Goal: Information Seeking & Learning: Learn about a topic

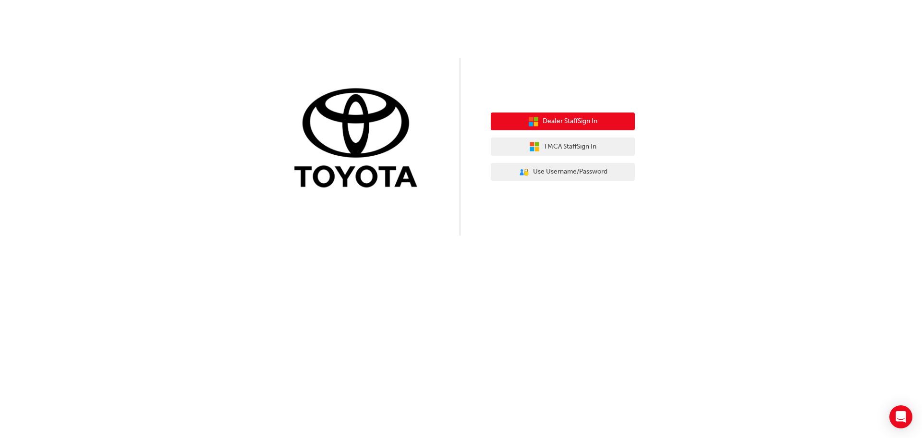
click at [593, 113] on button "Dealer Staff Sign In" at bounding box center [563, 121] width 144 height 18
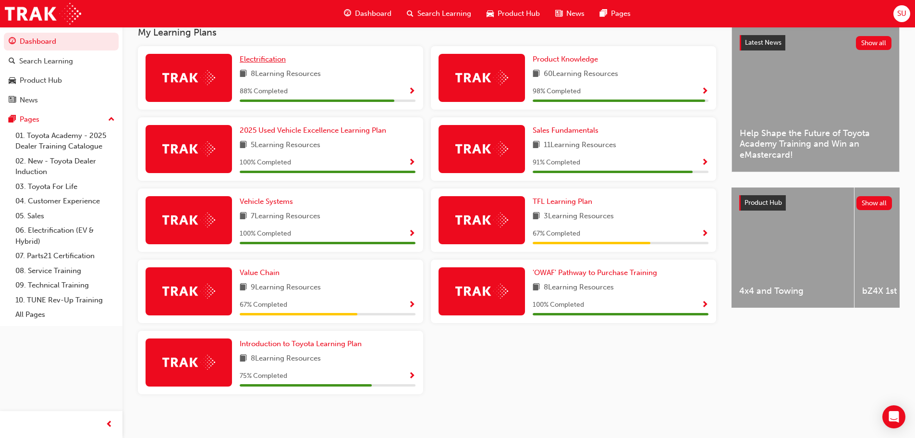
scroll to position [225, 0]
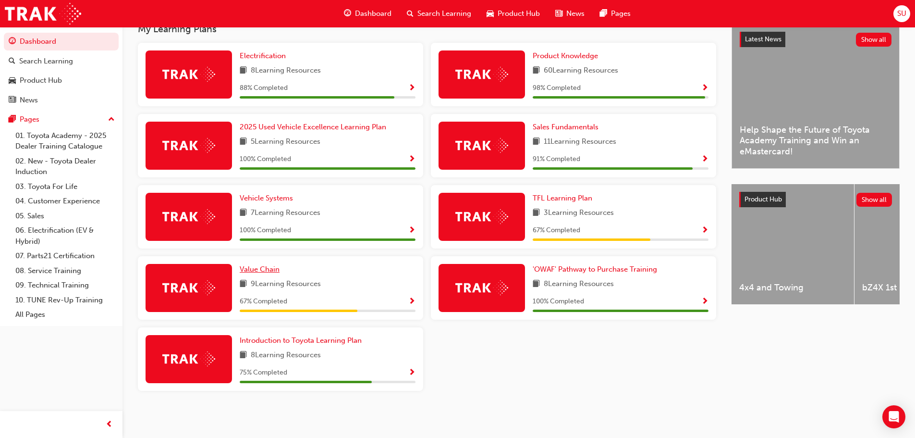
click at [256, 269] on span "Value Chain" at bounding box center [260, 269] width 40 height 9
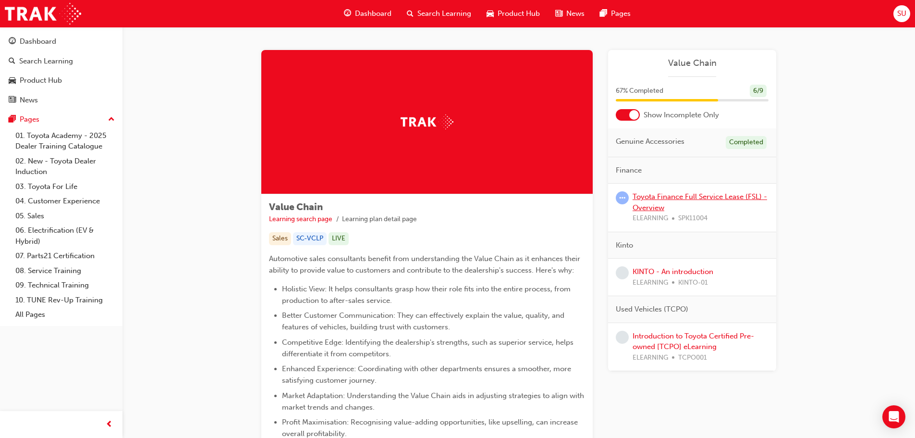
click at [678, 194] on link "Toyota Finance Full Service Lease (FSL) - Overview" at bounding box center [700, 202] width 135 height 20
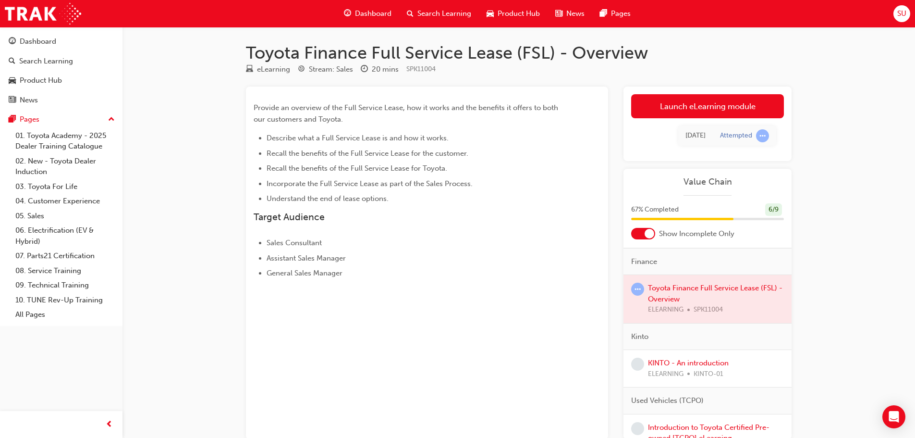
scroll to position [50, 0]
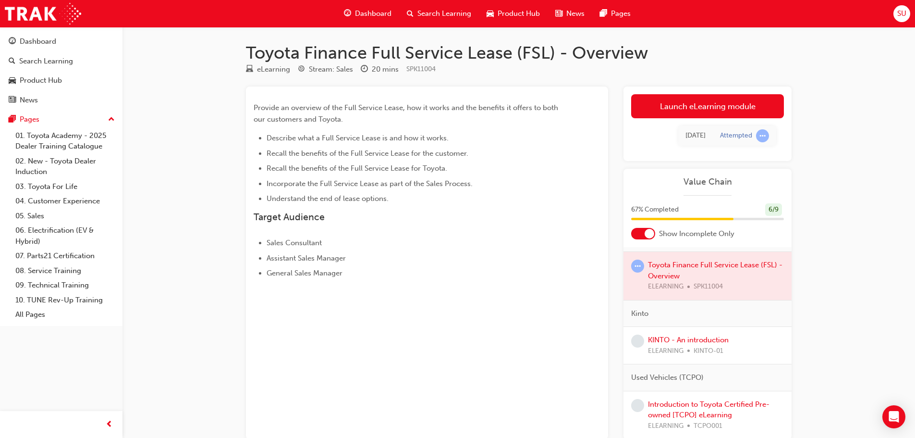
click at [682, 282] on div at bounding box center [708, 276] width 168 height 48
click at [639, 266] on span "learningRecordVerb_ATTEMPT-icon" at bounding box center [637, 265] width 13 height 13
click at [672, 338] on link "KINTO - An introduction" at bounding box center [688, 339] width 81 height 9
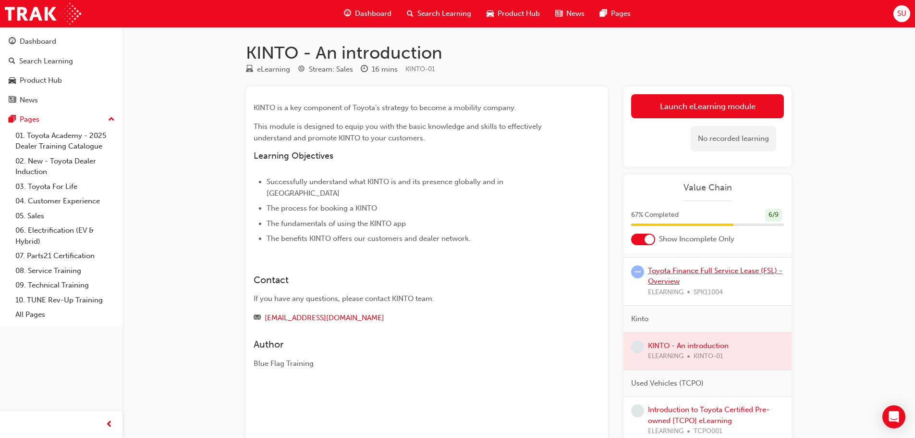
click at [709, 267] on link "Toyota Finance Full Service Lease (FSL) - Overview" at bounding box center [715, 276] width 135 height 20
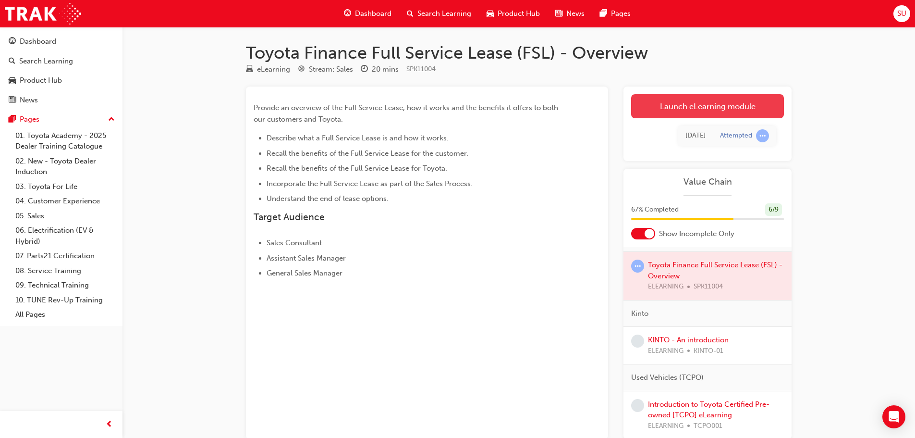
click at [687, 102] on link "Launch eLearning module" at bounding box center [707, 106] width 153 height 24
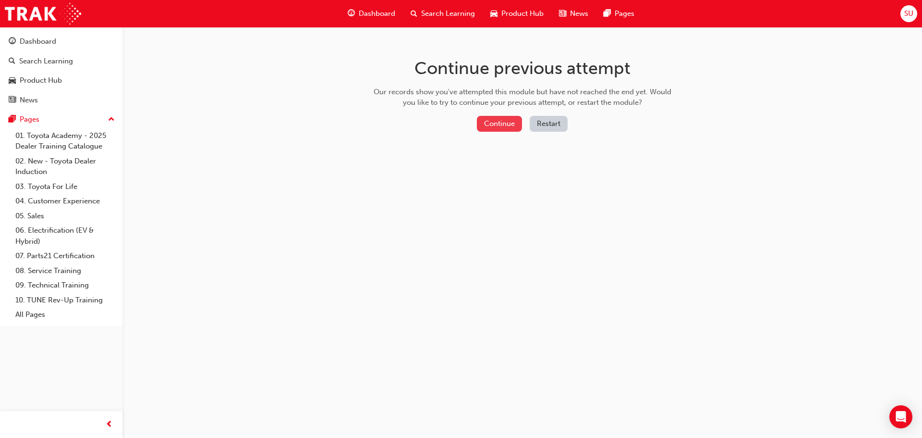
click at [498, 128] on button "Continue" at bounding box center [499, 124] width 45 height 16
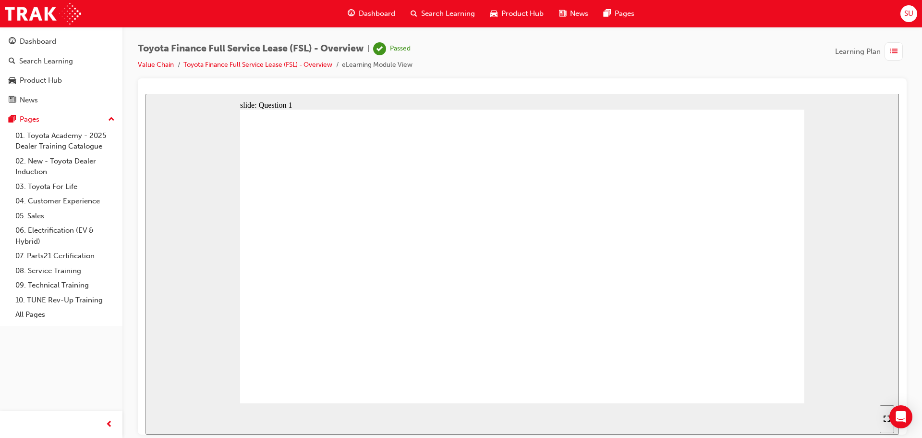
radio input "true"
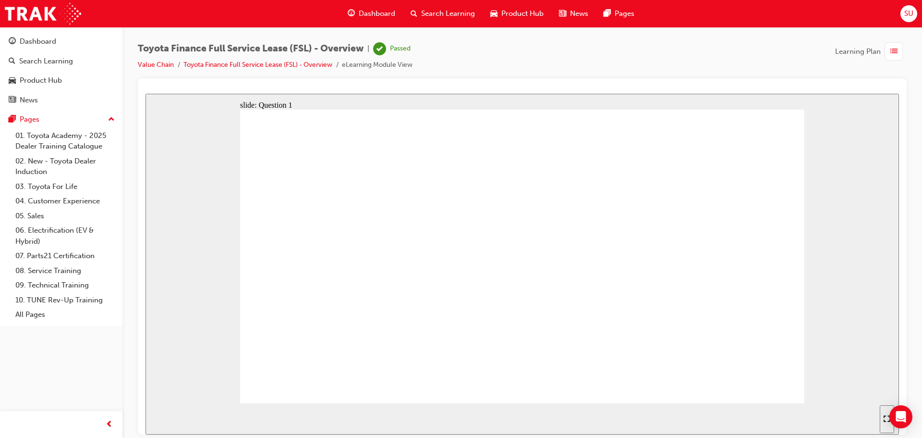
radio input "false"
radio input "true"
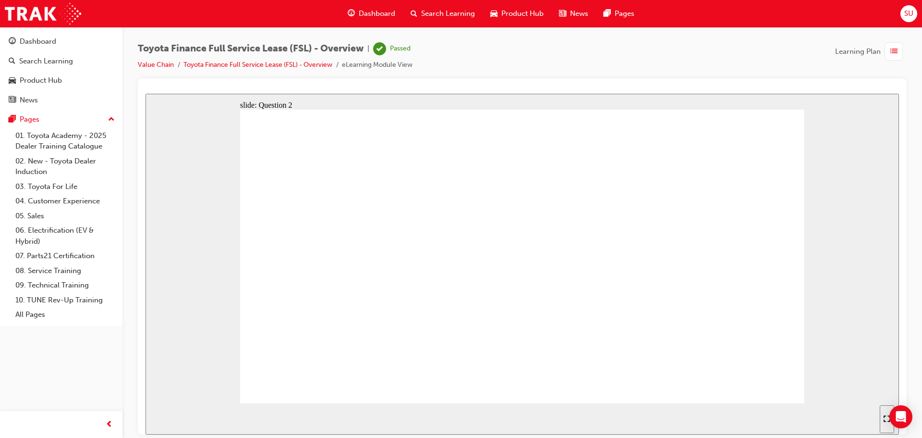
radio input "false"
radio input "true"
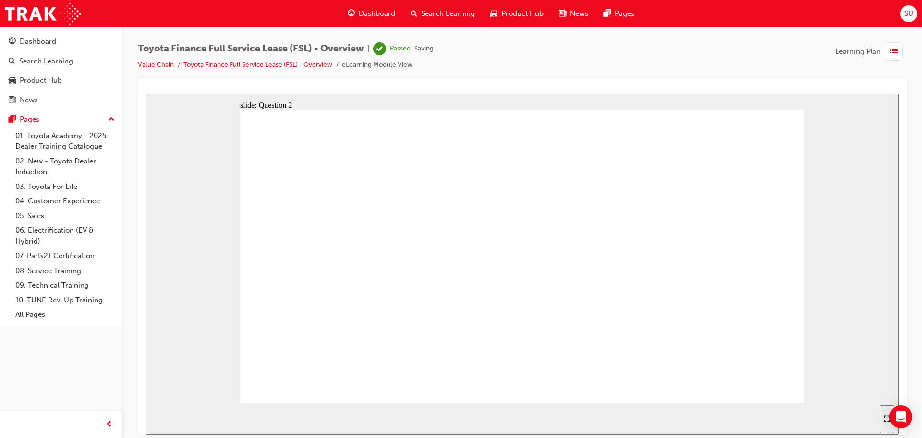
radio input "true"
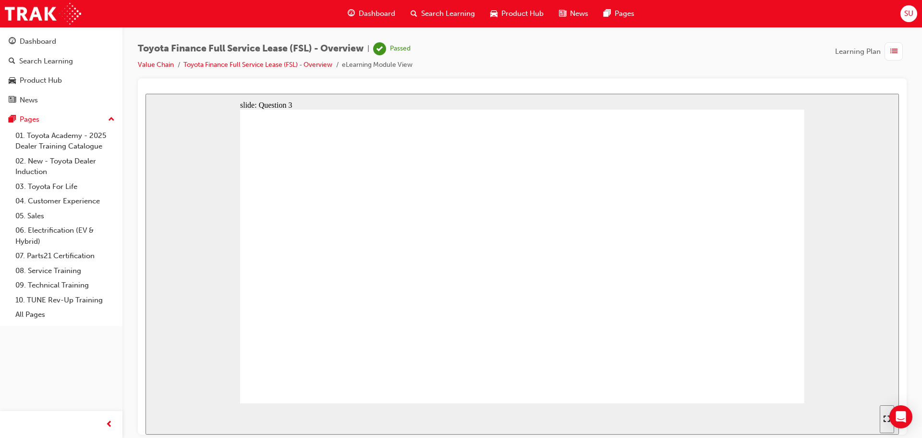
radio input "true"
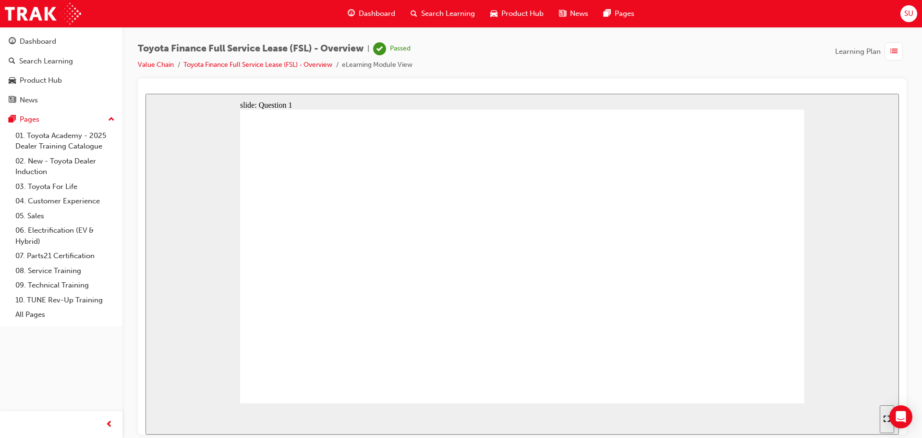
radio input "true"
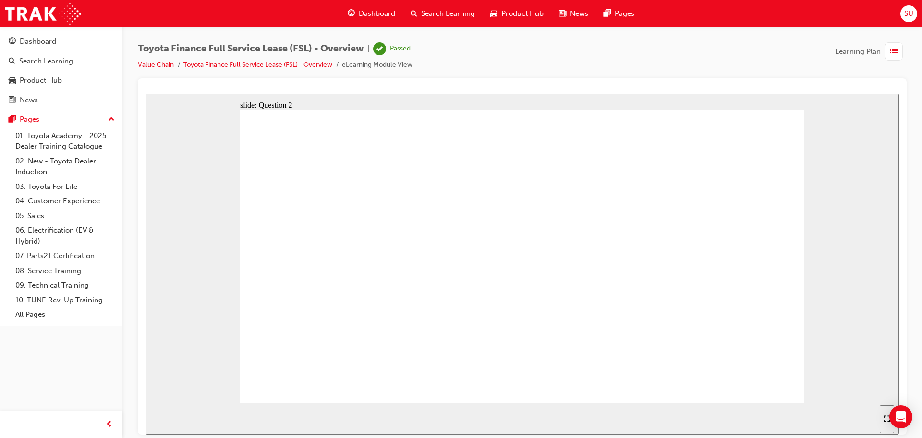
radio input "true"
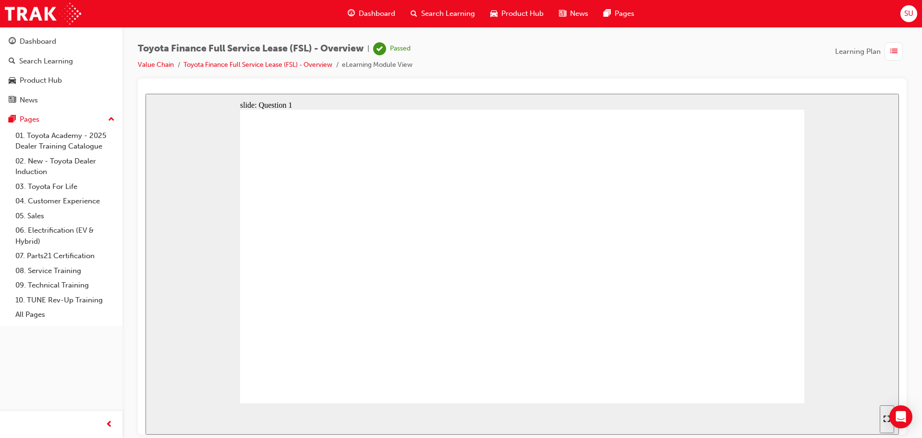
radio input "true"
drag, startPoint x: 485, startPoint y: 297, endPoint x: 489, endPoint y: 302, distance: 5.9
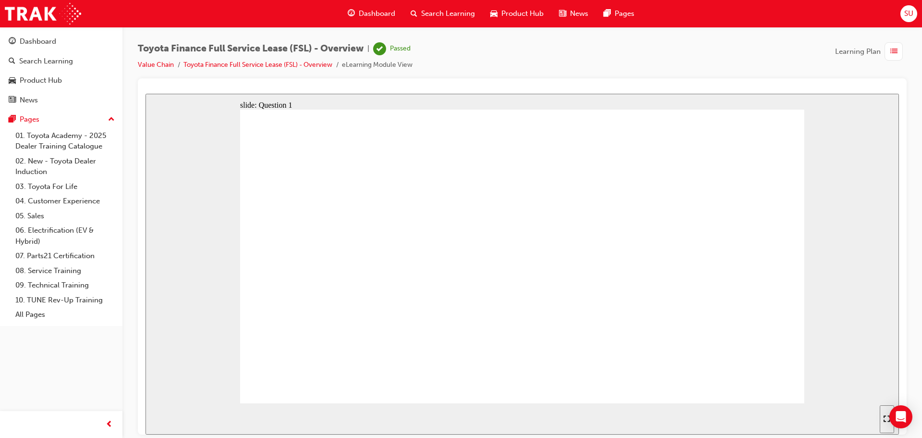
radio input "true"
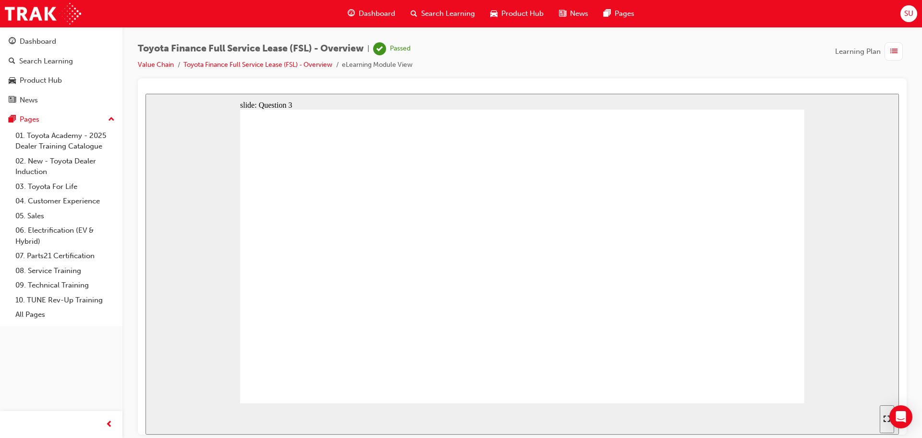
radio input "true"
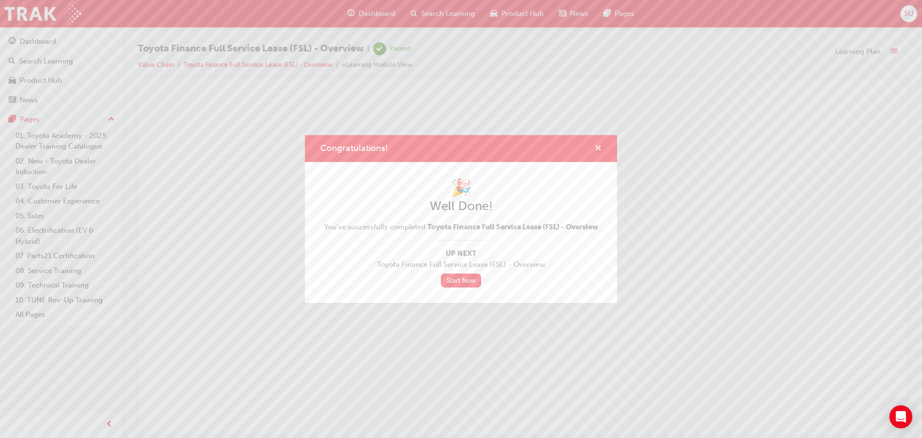
click at [597, 150] on span "cross-icon" at bounding box center [598, 149] width 7 height 9
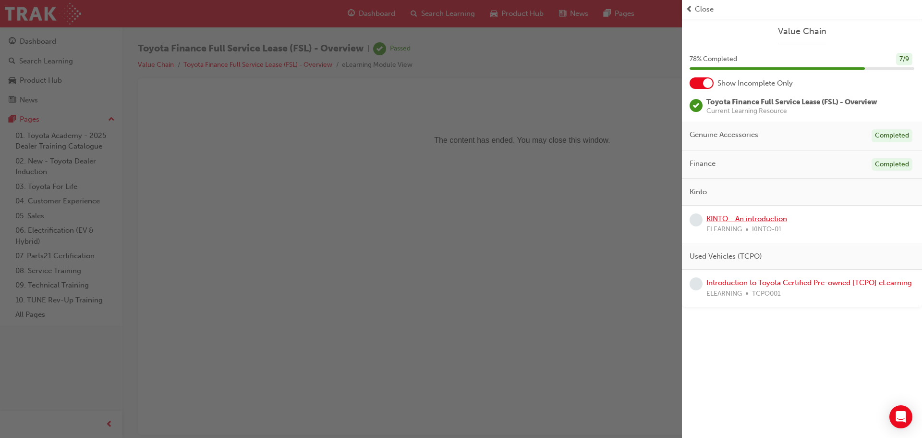
click at [746, 220] on link "KINTO - An introduction" at bounding box center [747, 218] width 81 height 9
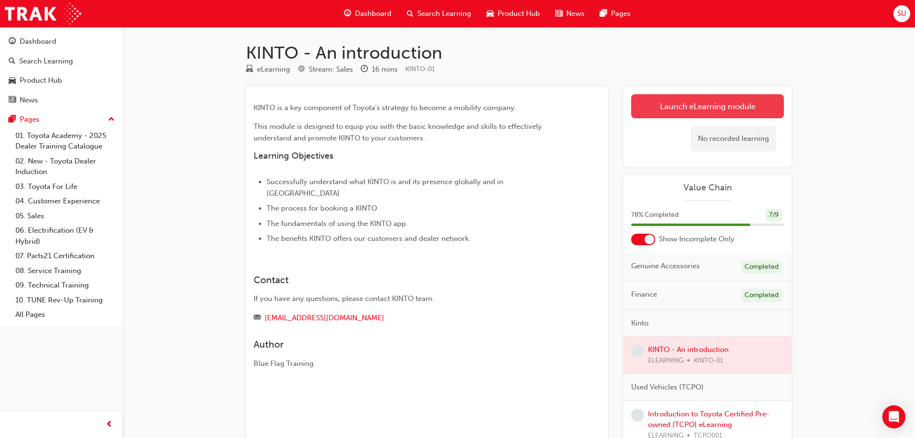
click at [674, 111] on link "Launch eLearning module" at bounding box center [707, 106] width 153 height 24
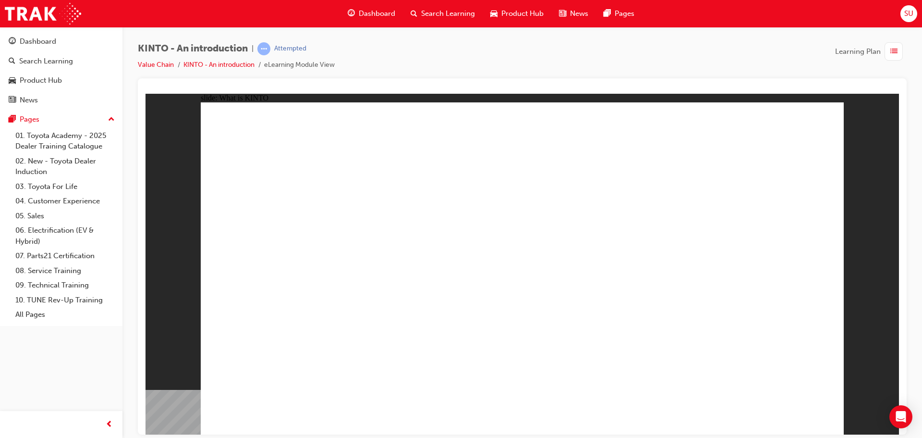
click at [632, 92] on div at bounding box center [523, 90] width 754 height 8
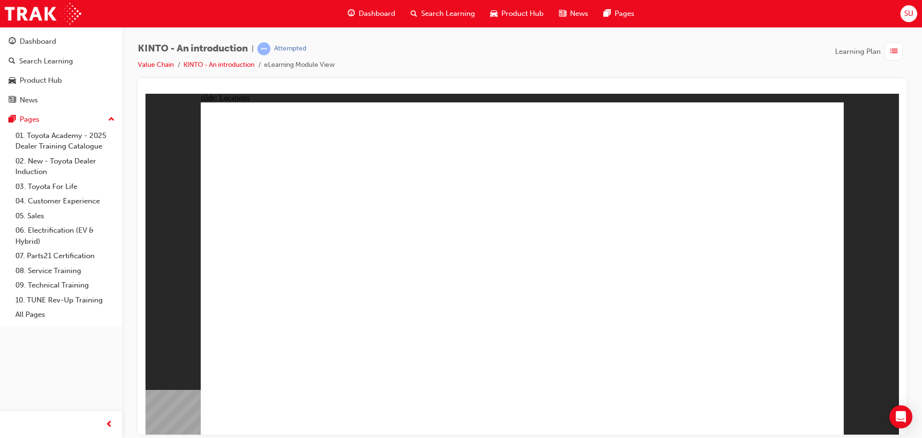
drag, startPoint x: 746, startPoint y: 407, endPoint x: 731, endPoint y: 406, distance: 15.4
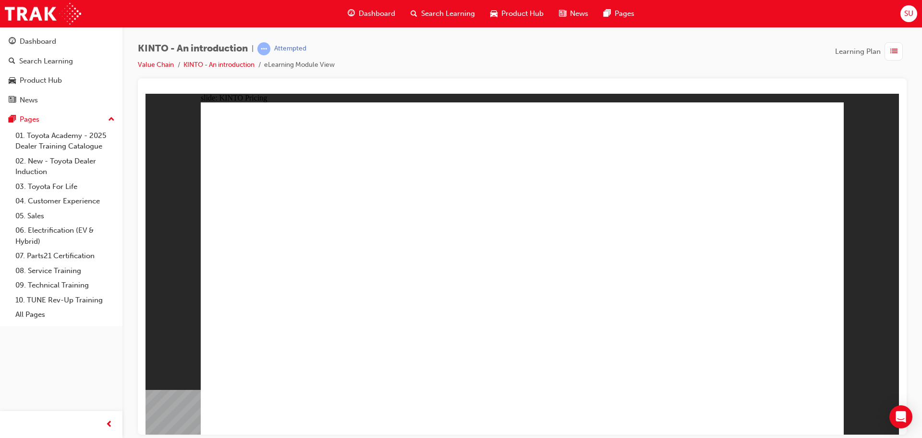
drag, startPoint x: 596, startPoint y: 255, endPoint x: 575, endPoint y: 257, distance: 20.7
drag, startPoint x: 374, startPoint y: 198, endPoint x: 549, endPoint y: 271, distance: 189.2
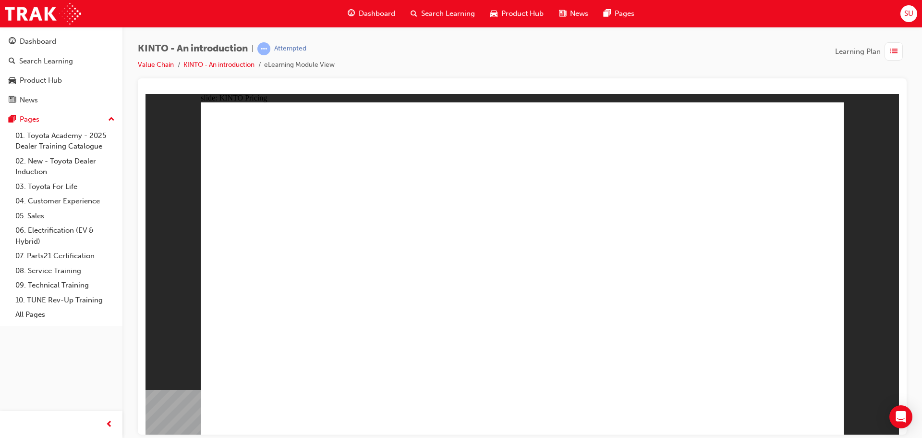
drag, startPoint x: 662, startPoint y: 238, endPoint x: 730, endPoint y: 262, distance: 72.0
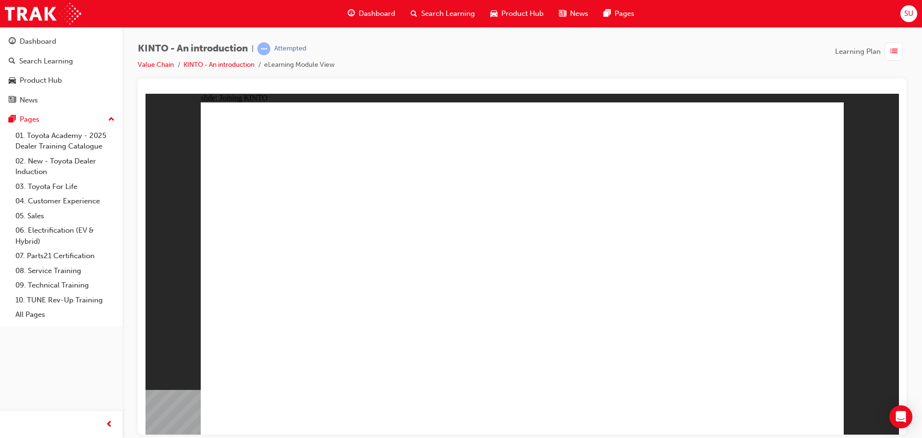
drag, startPoint x: 262, startPoint y: 196, endPoint x: 268, endPoint y: 196, distance: 6.2
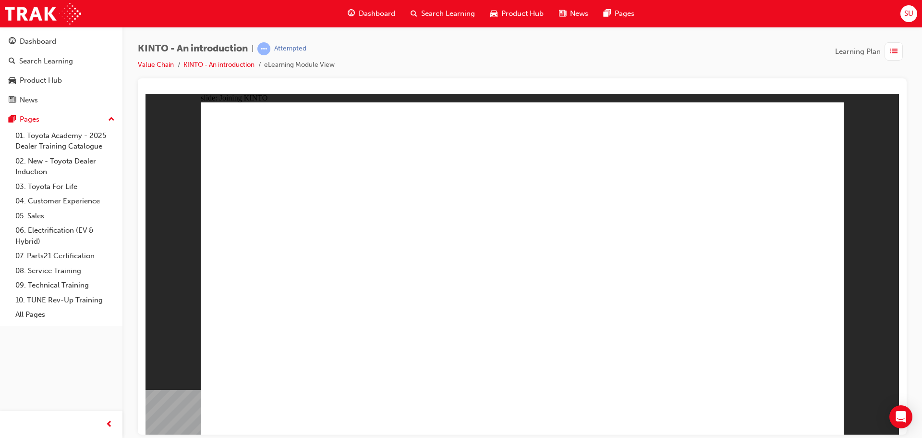
drag, startPoint x: 314, startPoint y: 209, endPoint x: 313, endPoint y: 215, distance: 5.8
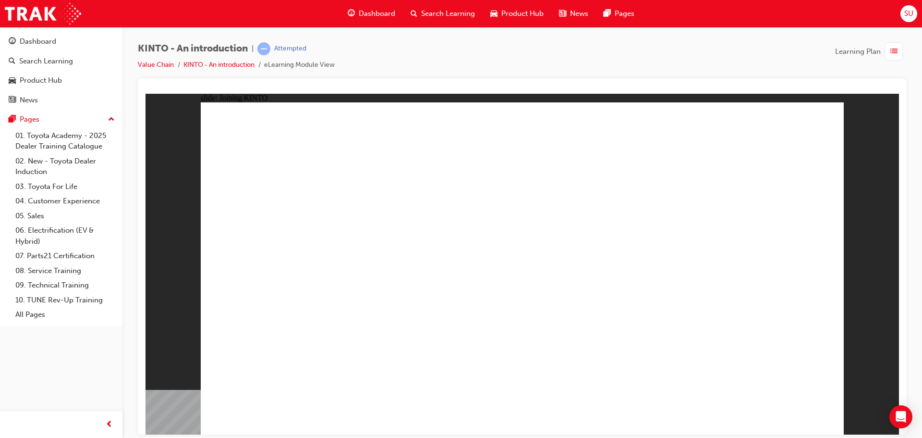
drag, startPoint x: 588, startPoint y: 270, endPoint x: 573, endPoint y: 278, distance: 17.6
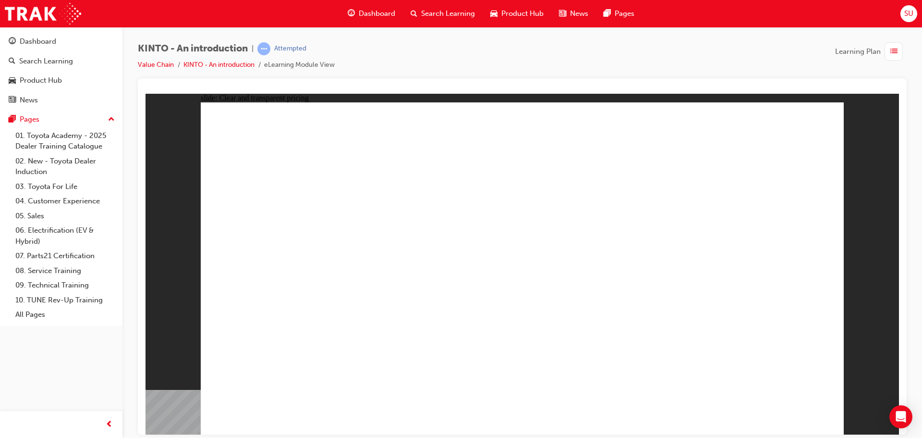
drag, startPoint x: 538, startPoint y: 204, endPoint x: 581, endPoint y: 204, distance: 42.3
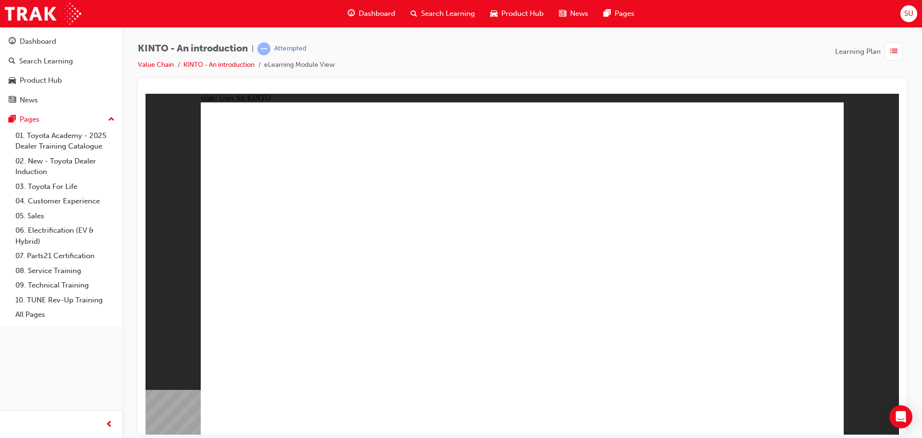
drag, startPoint x: 670, startPoint y: 200, endPoint x: 705, endPoint y: 241, distance: 54.5
drag, startPoint x: 710, startPoint y: 263, endPoint x: 707, endPoint y: 310, distance: 47.2
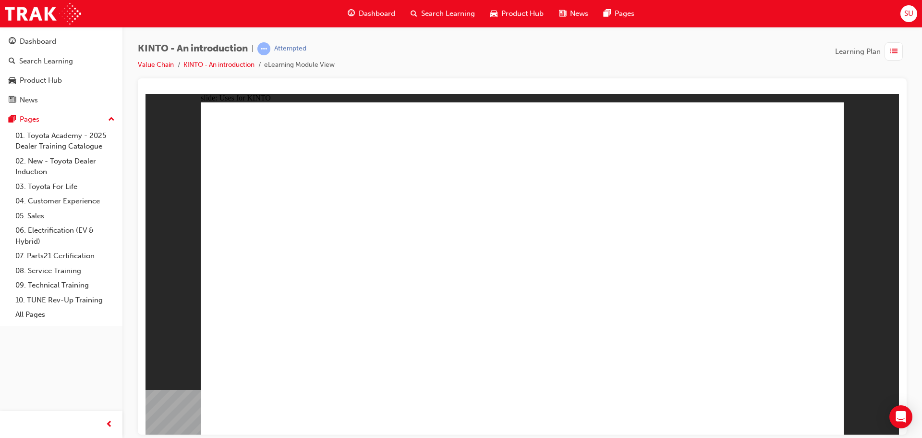
drag, startPoint x: 706, startPoint y: 311, endPoint x: 701, endPoint y: 315, distance: 5.5
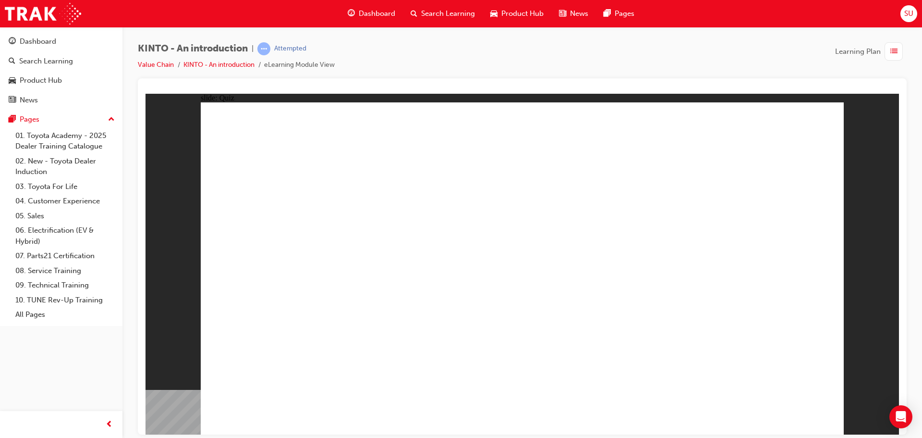
radio input "false"
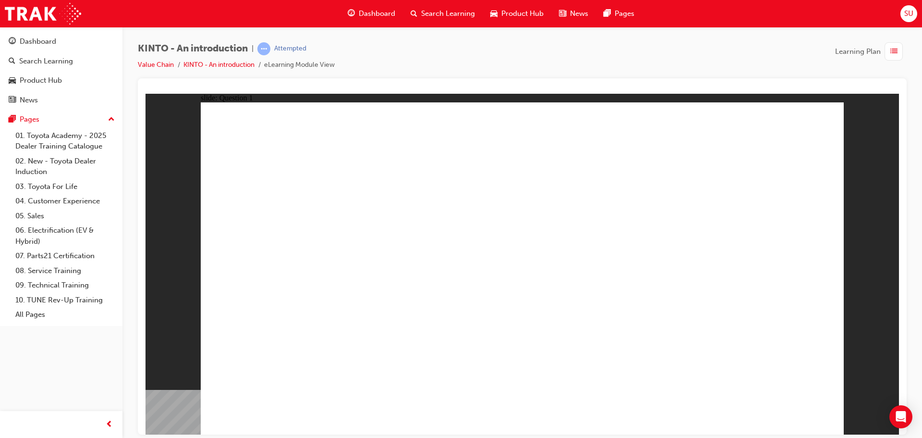
radio input "false"
radio input "true"
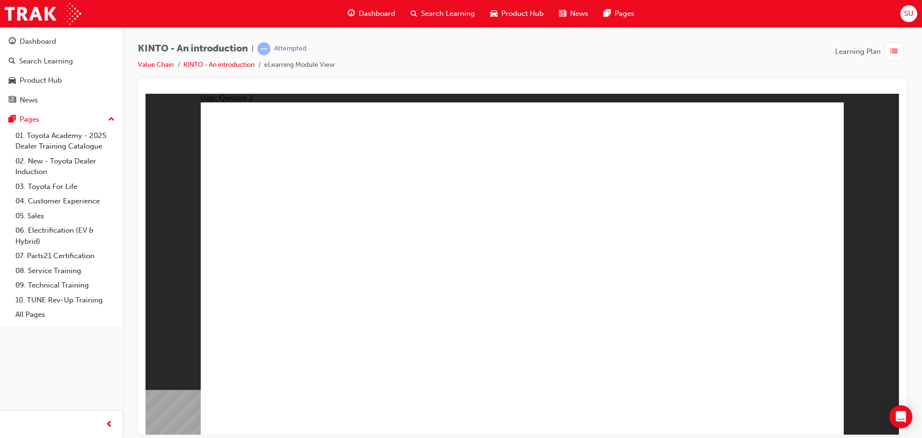
checkbox input "true"
checkbox input "false"
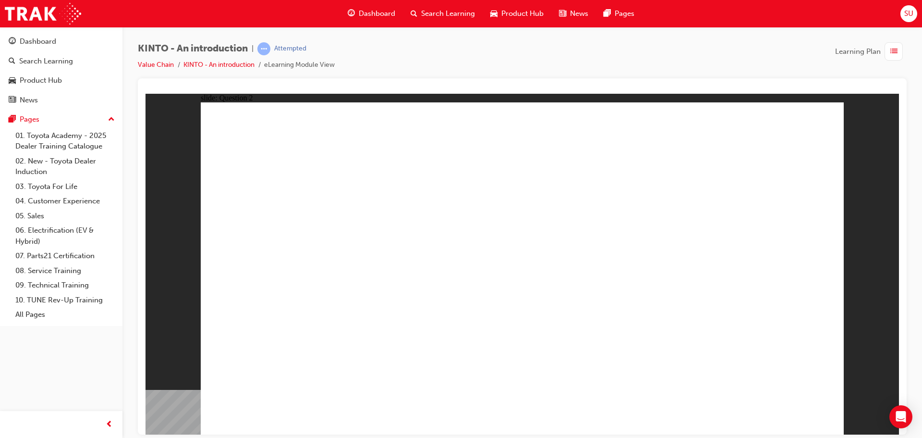
checkbox input "false"
checkbox input "true"
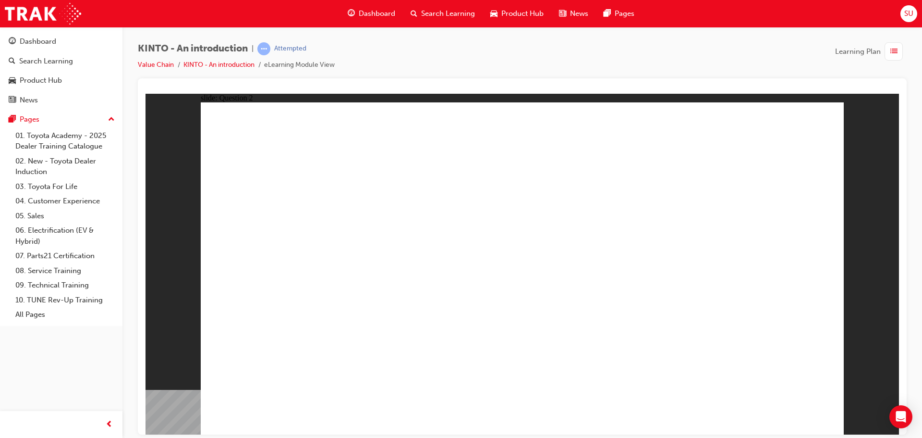
checkbox input "true"
checkbox input "false"
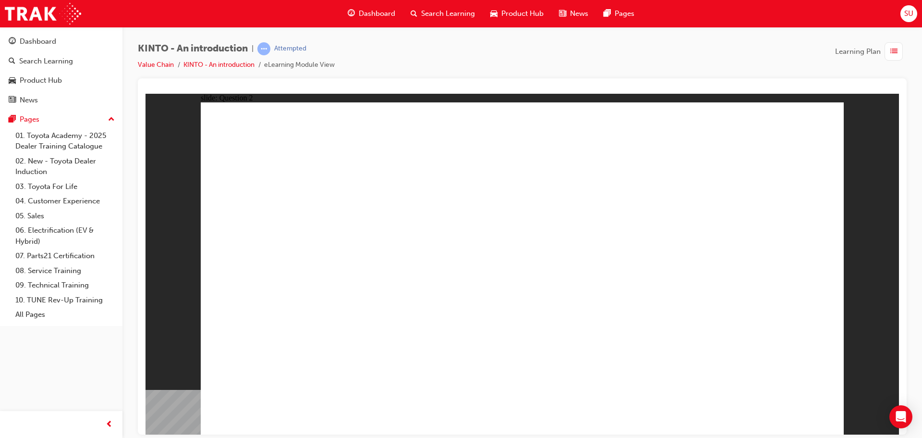
checkbox input "false"
checkbox input "true"
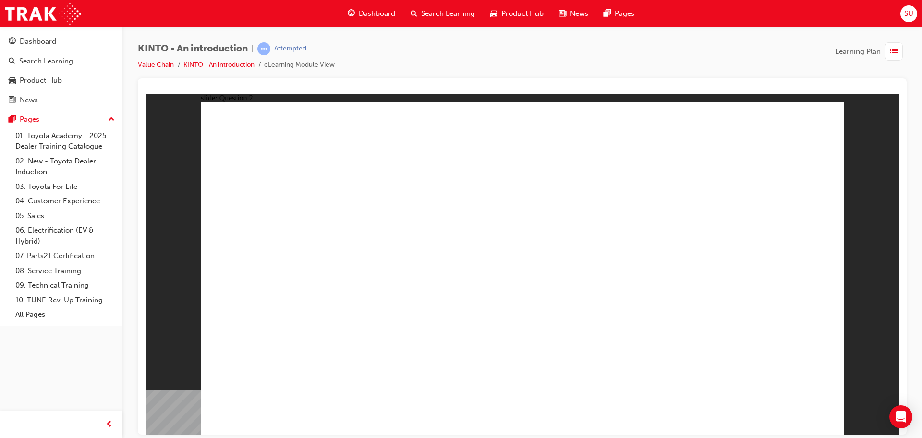
checkbox input "true"
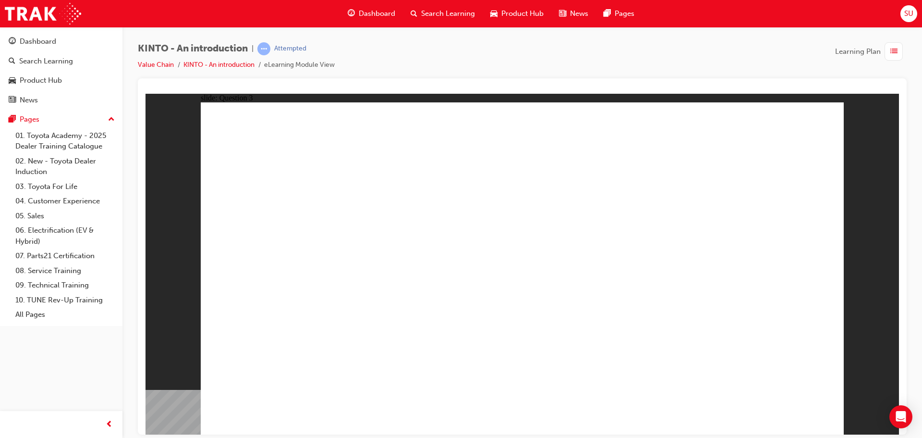
radio input "true"
drag, startPoint x: 667, startPoint y: 295, endPoint x: 304, endPoint y: 366, distance: 369.9
drag, startPoint x: 782, startPoint y: 279, endPoint x: 436, endPoint y: 366, distance: 356.5
drag, startPoint x: 426, startPoint y: 289, endPoint x: 538, endPoint y: 365, distance: 135.5
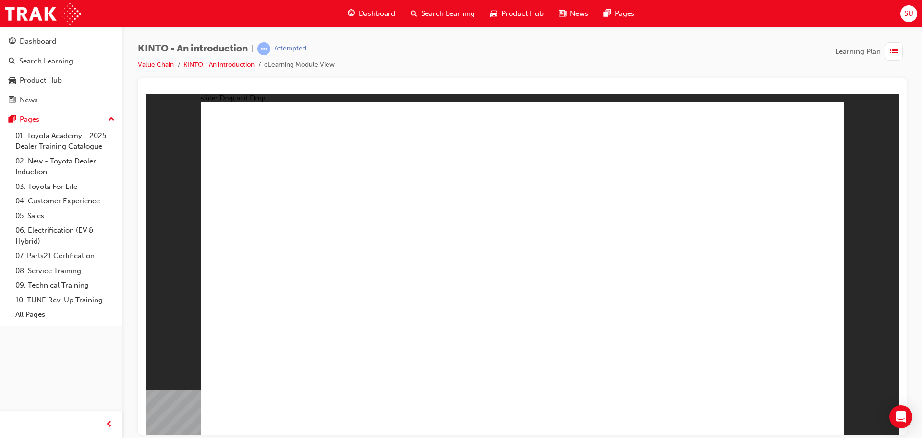
drag, startPoint x: 505, startPoint y: 309, endPoint x: 597, endPoint y: 372, distance: 110.9
drag, startPoint x: 462, startPoint y: 330, endPoint x: 734, endPoint y: 367, distance: 274.9
radio input "true"
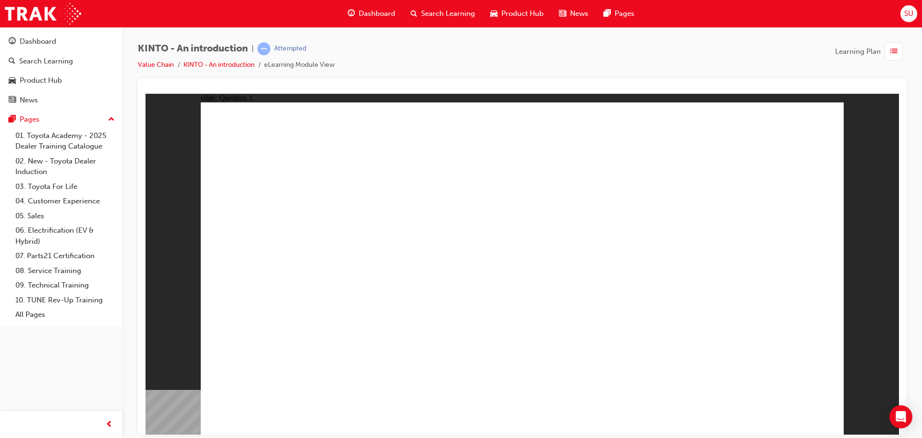
radio input "true"
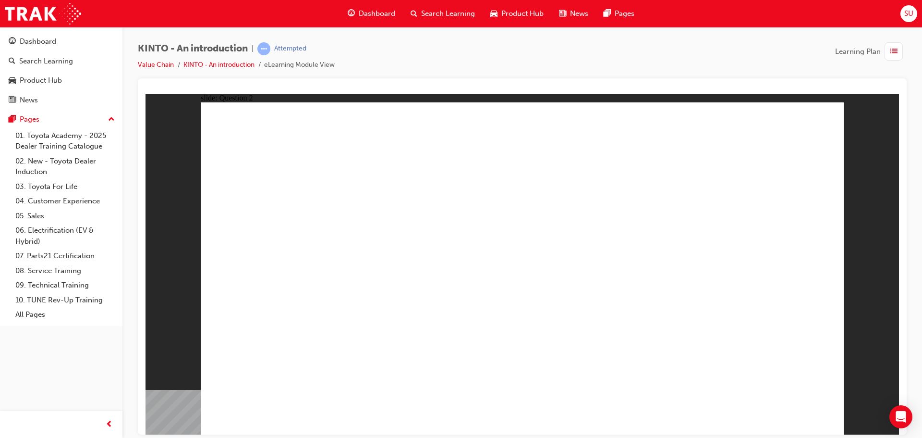
checkbox input "true"
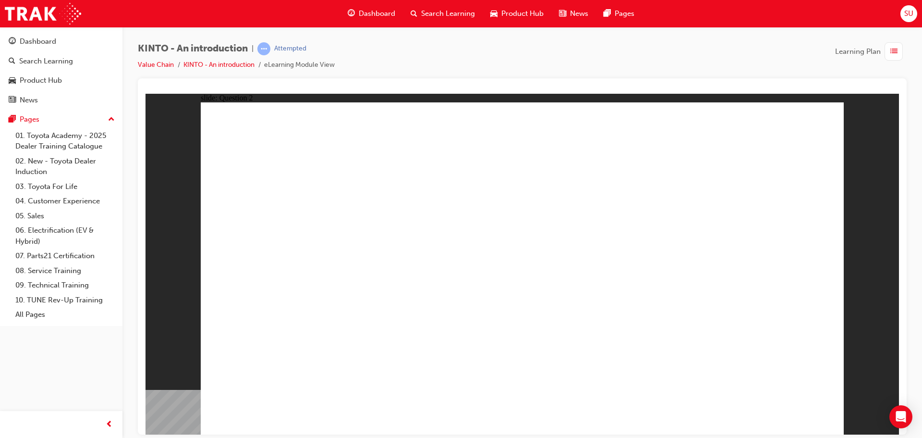
drag, startPoint x: 487, startPoint y: 318, endPoint x: 521, endPoint y: 316, distance: 34.6
radio input "true"
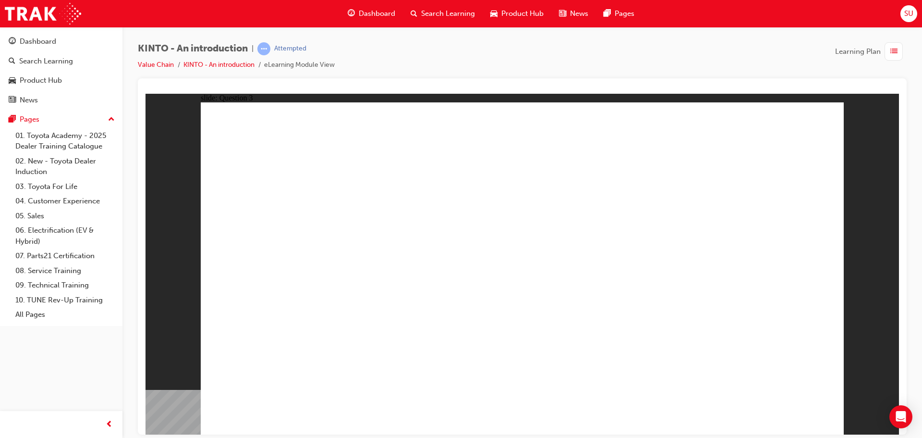
drag, startPoint x: 314, startPoint y: 299, endPoint x: 306, endPoint y: 375, distance: 76.3
drag, startPoint x: 305, startPoint y: 368, endPoint x: 440, endPoint y: 363, distance: 135.1
drag, startPoint x: 646, startPoint y: 282, endPoint x: 312, endPoint y: 359, distance: 342.5
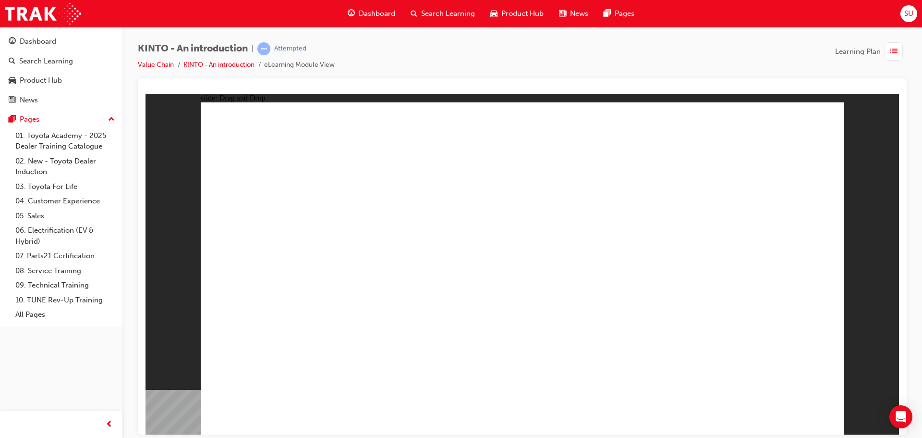
drag, startPoint x: 428, startPoint y: 301, endPoint x: 533, endPoint y: 363, distance: 121.4
drag, startPoint x: 776, startPoint y: 296, endPoint x: 580, endPoint y: 332, distance: 199.3
drag, startPoint x: 537, startPoint y: 293, endPoint x: 805, endPoint y: 380, distance: 282.1
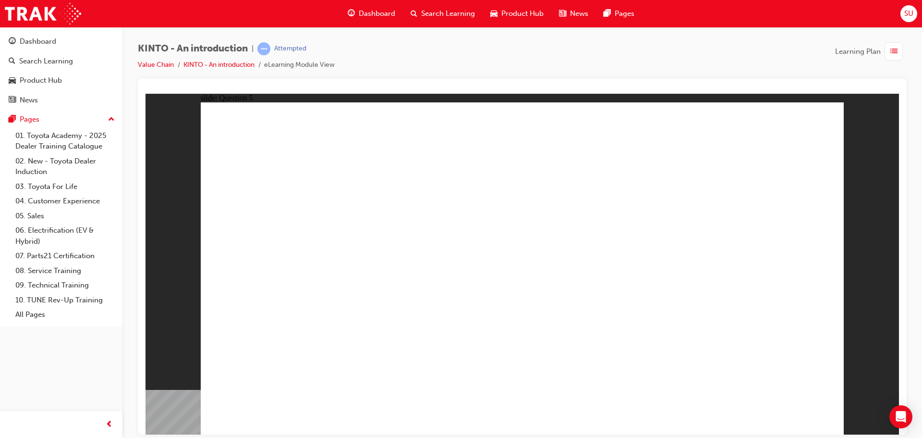
radio input "true"
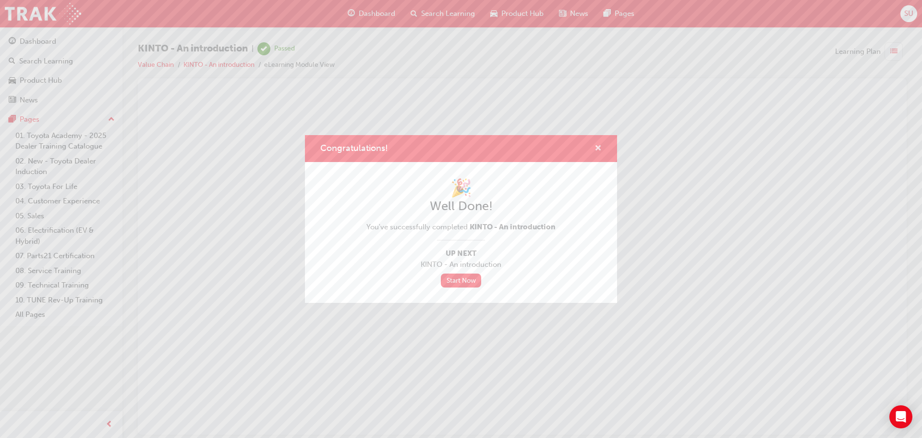
click at [597, 150] on span "cross-icon" at bounding box center [598, 149] width 7 height 9
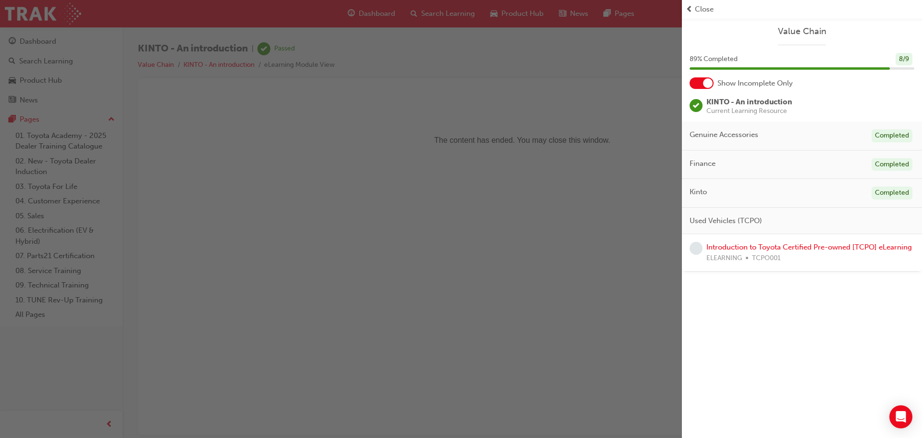
click at [565, 318] on div "button" at bounding box center [341, 219] width 682 height 438
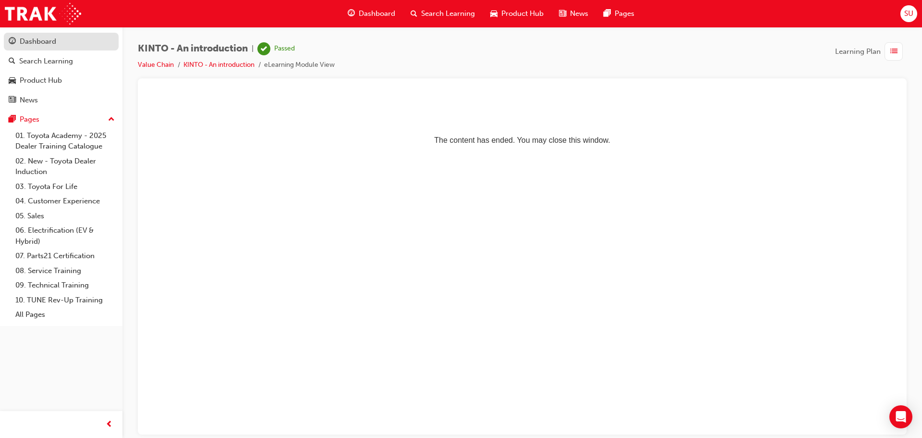
click at [24, 43] on div "Dashboard" at bounding box center [38, 41] width 37 height 11
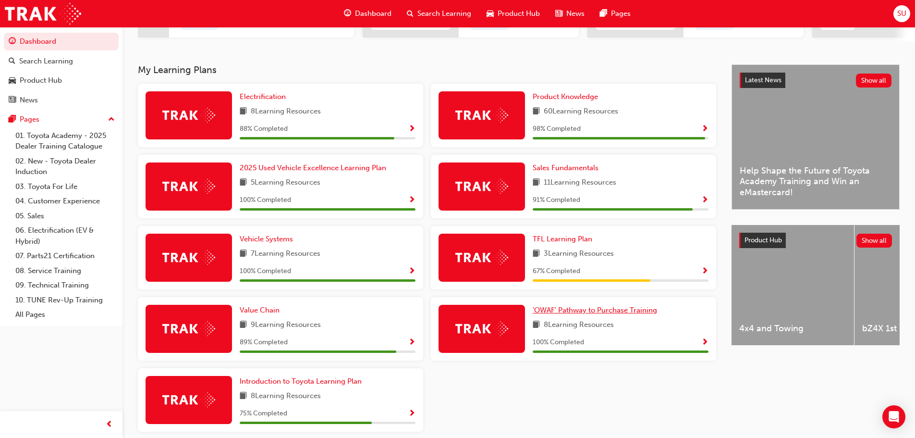
scroll to position [225, 0]
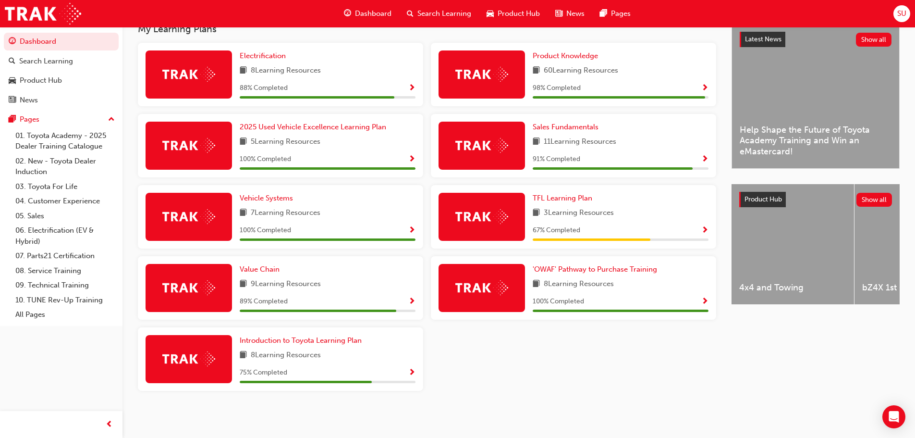
click at [704, 230] on span "Show Progress" at bounding box center [704, 230] width 7 height 9
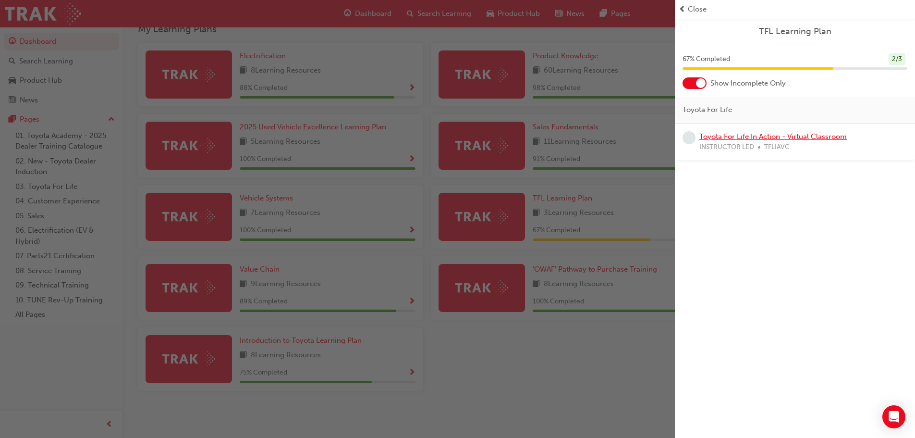
click at [795, 138] on link "Toyota For Life In Action - Virtual Classroom" at bounding box center [772, 136] width 147 height 9
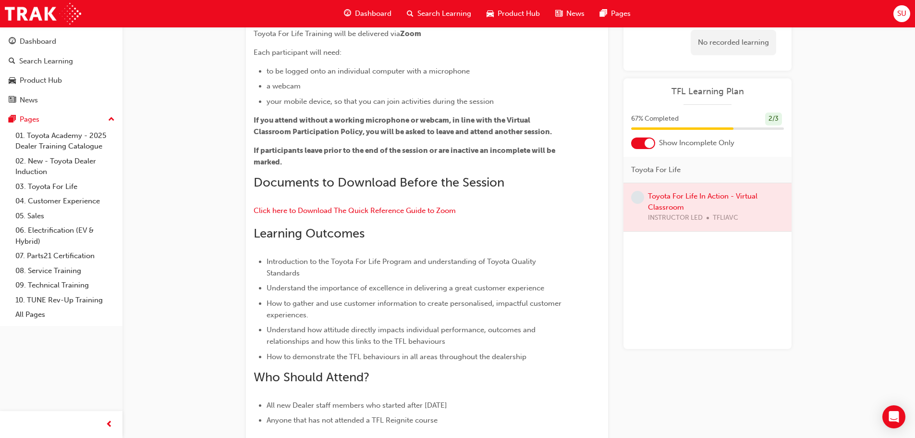
scroll to position [43, 0]
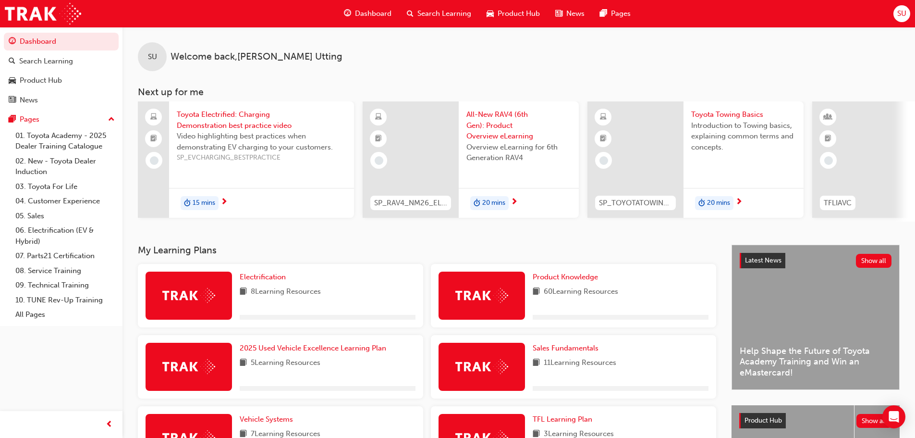
scroll to position [96, 0]
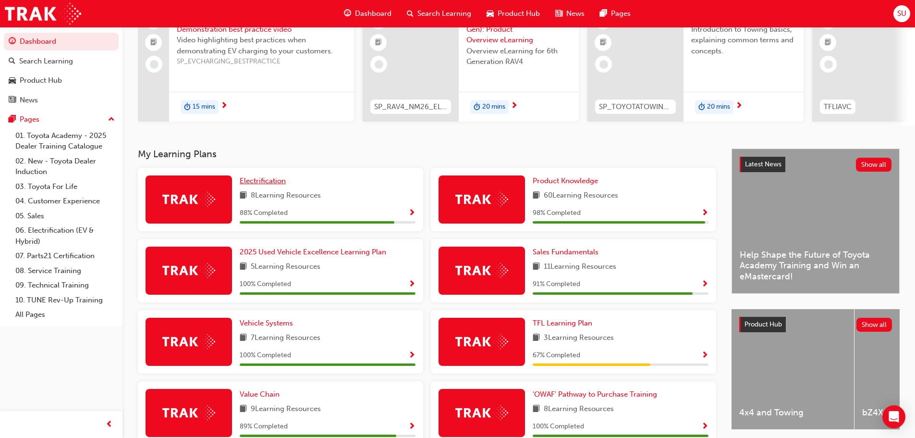
click at [266, 184] on span "Electrification" at bounding box center [263, 180] width 46 height 9
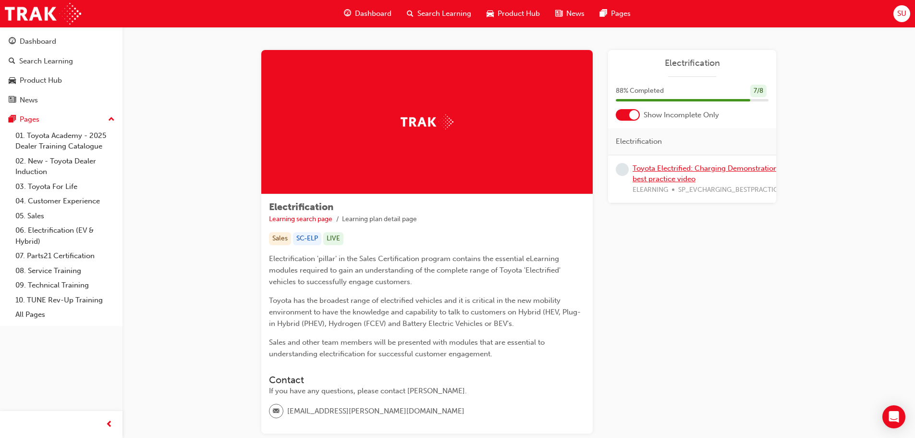
click at [703, 167] on link "Toyota Electrified: Charging Demonstration best practice video" at bounding box center [705, 174] width 145 height 20
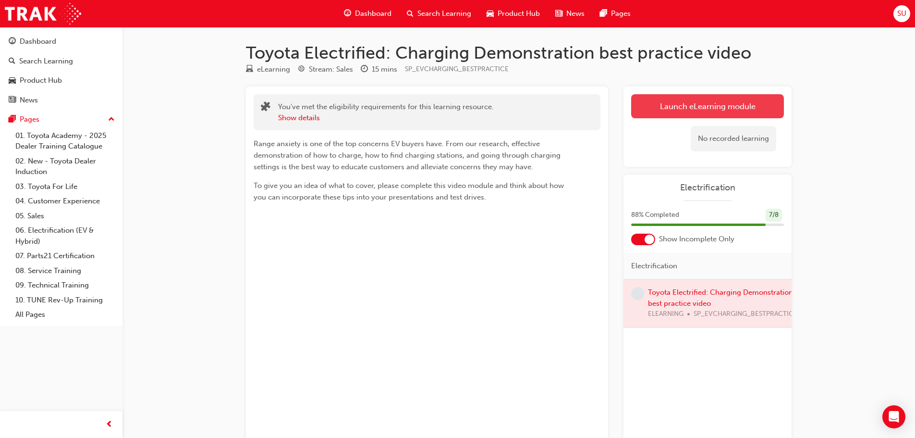
click at [710, 101] on link "Launch eLearning module" at bounding box center [707, 106] width 153 height 24
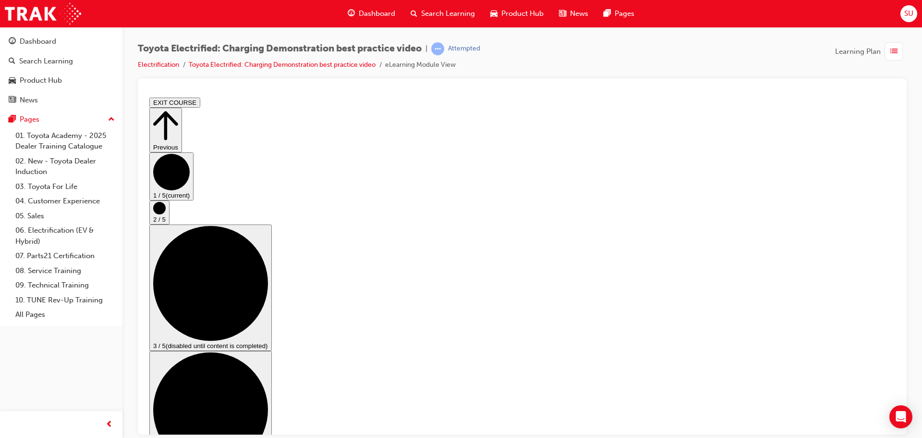
click at [268, 265] on icon "Step controls" at bounding box center [210, 282] width 115 height 115
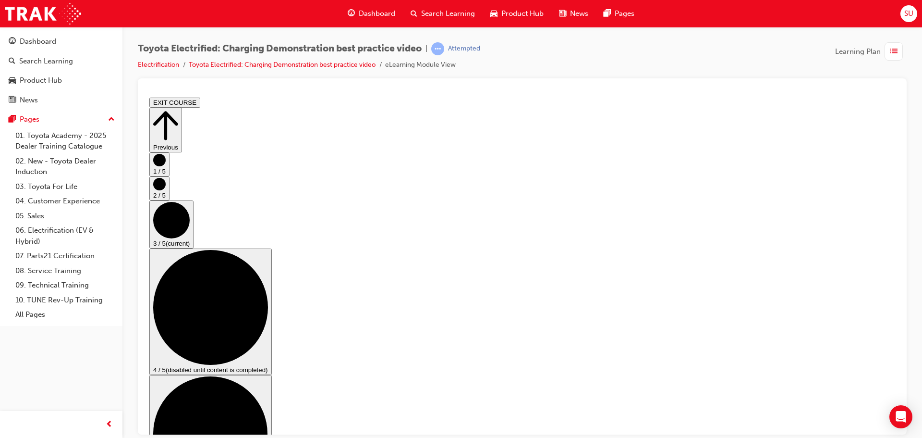
scroll to position [46, 0]
checkbox input "true"
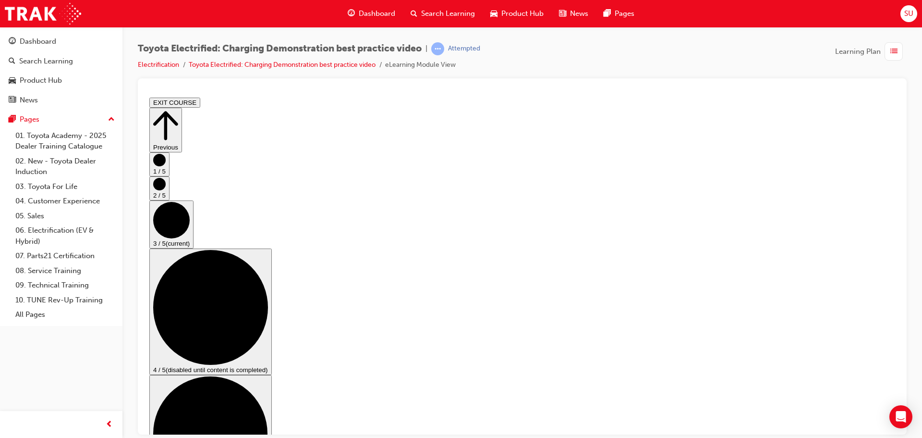
scroll to position [142, 0]
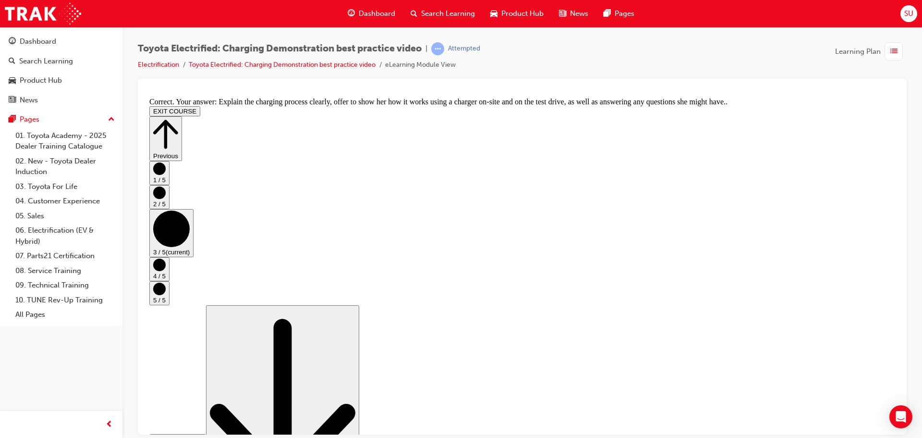
scroll to position [182, 0]
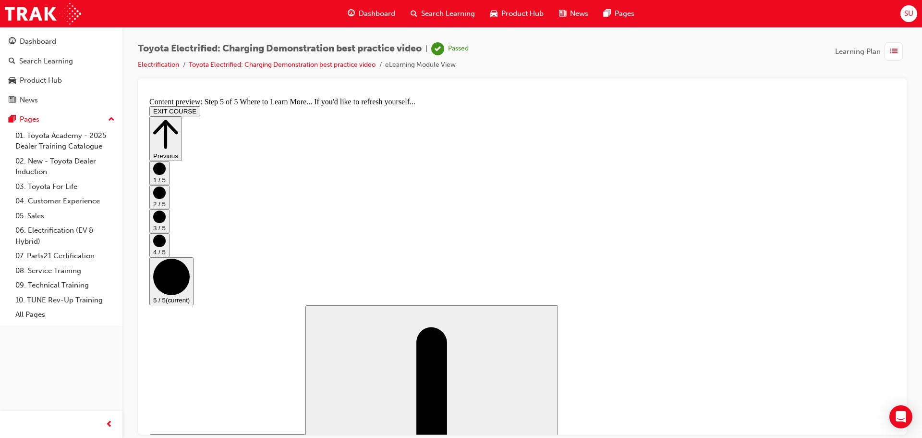
click at [178, 119] on icon "Step controls" at bounding box center [165, 133] width 25 height 29
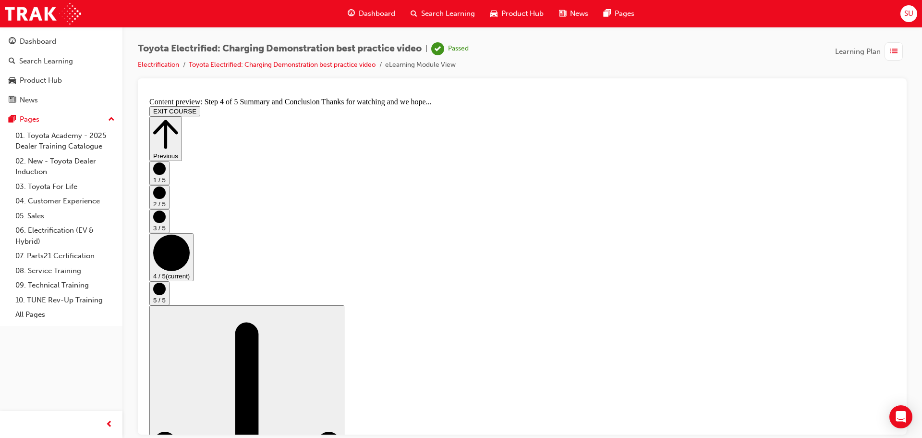
click at [200, 106] on button "EXIT COURSE" at bounding box center [174, 111] width 51 height 10
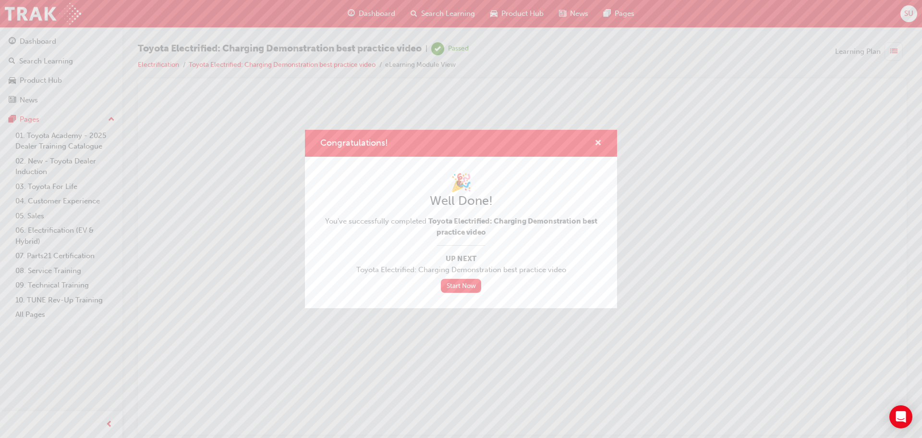
click at [599, 141] on span "cross-icon" at bounding box center [598, 143] width 7 height 9
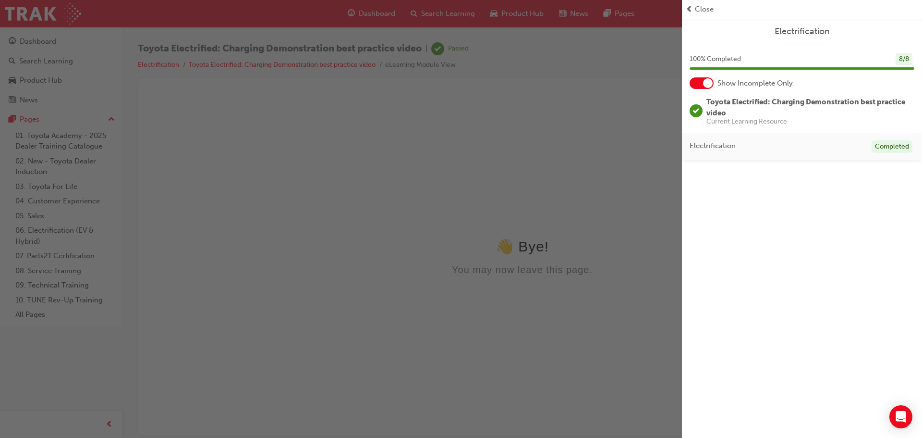
click at [548, 236] on div "button" at bounding box center [341, 219] width 682 height 438
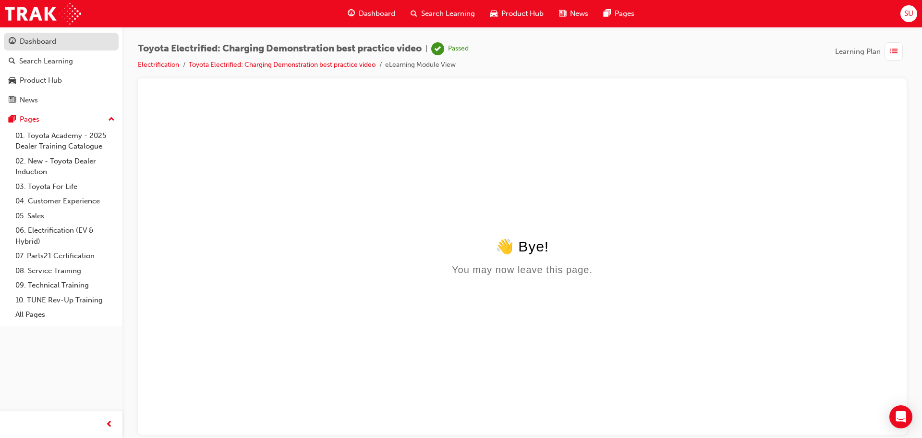
click at [17, 45] on div "Dashboard" at bounding box center [61, 42] width 105 height 12
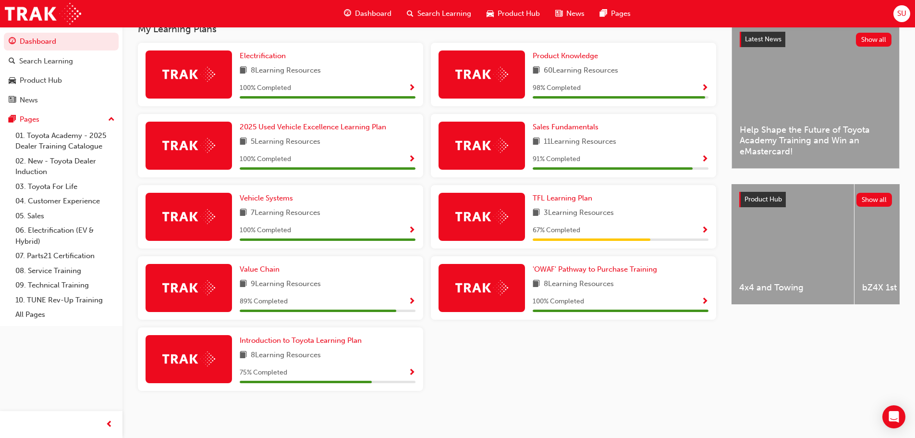
scroll to position [225, 0]
click at [574, 198] on span "TFL Learning Plan" at bounding box center [563, 198] width 60 height 9
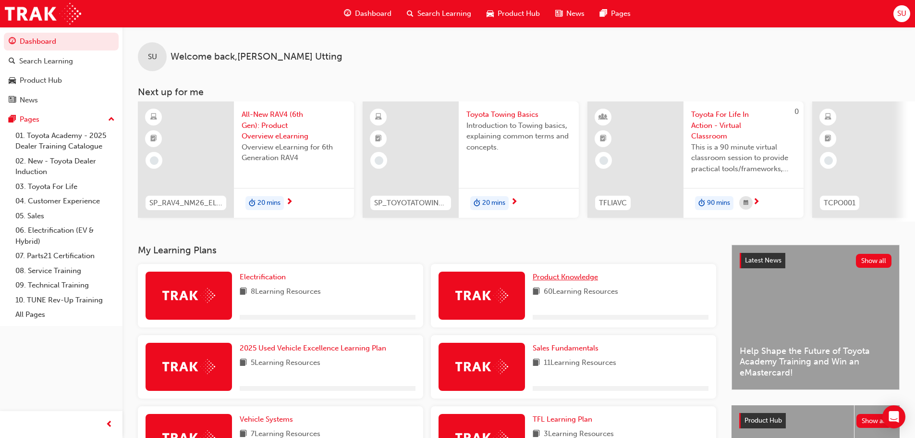
scroll to position [144, 0]
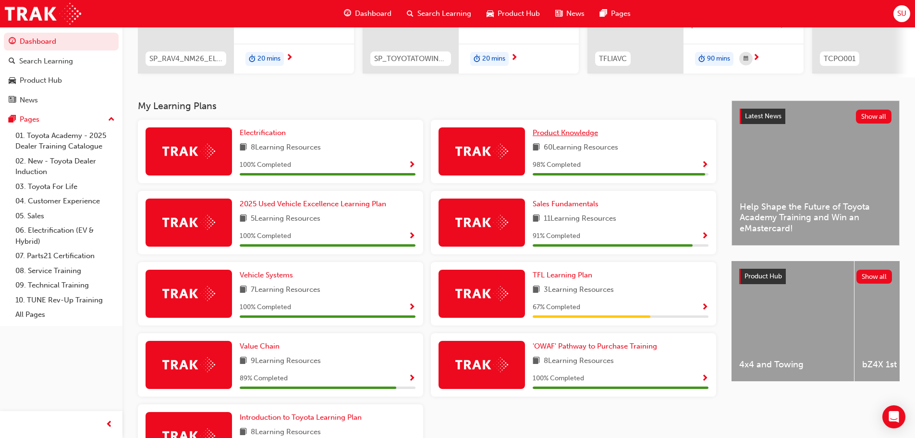
click at [581, 137] on span "Product Knowledge" at bounding box center [565, 132] width 65 height 9
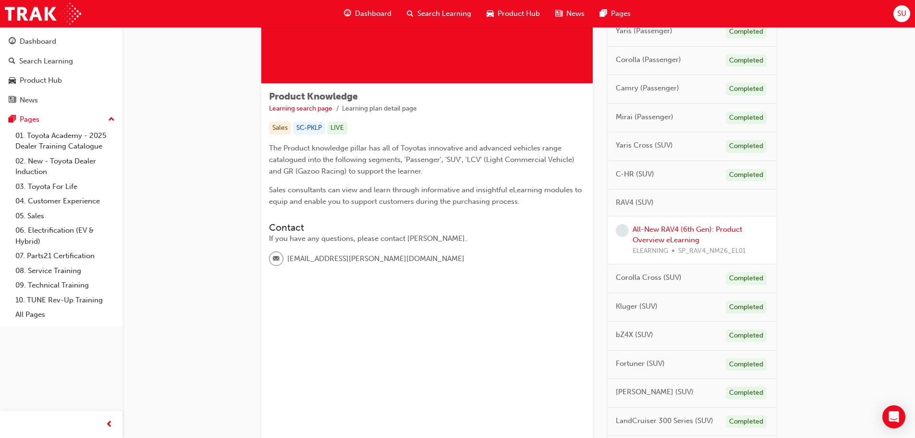
scroll to position [80, 0]
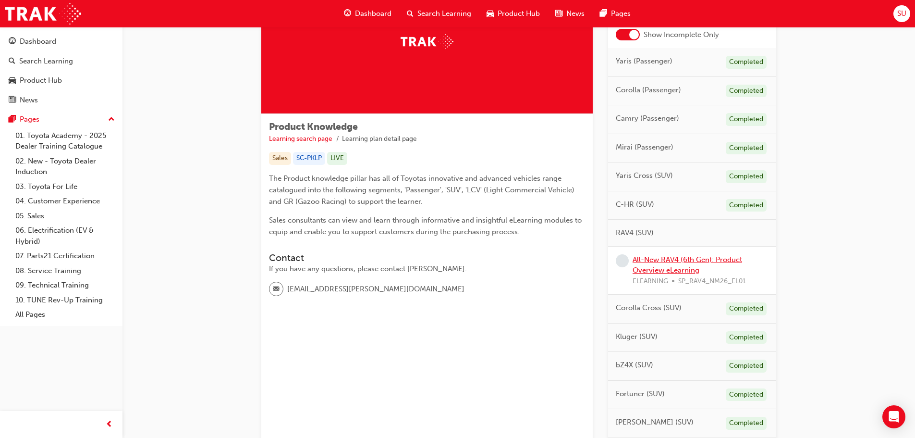
click at [708, 261] on link "All-New RAV4 (6th Gen): Product Overview eLearning" at bounding box center [688, 265] width 110 height 20
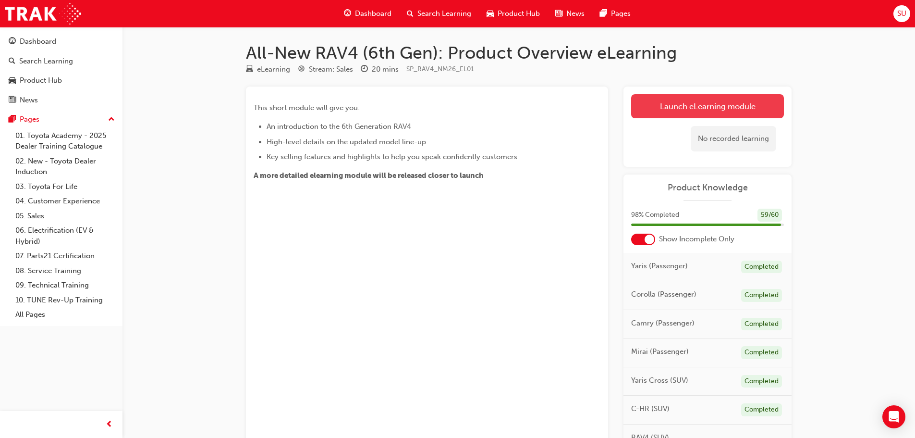
click at [673, 106] on link "Launch eLearning module" at bounding box center [707, 106] width 153 height 24
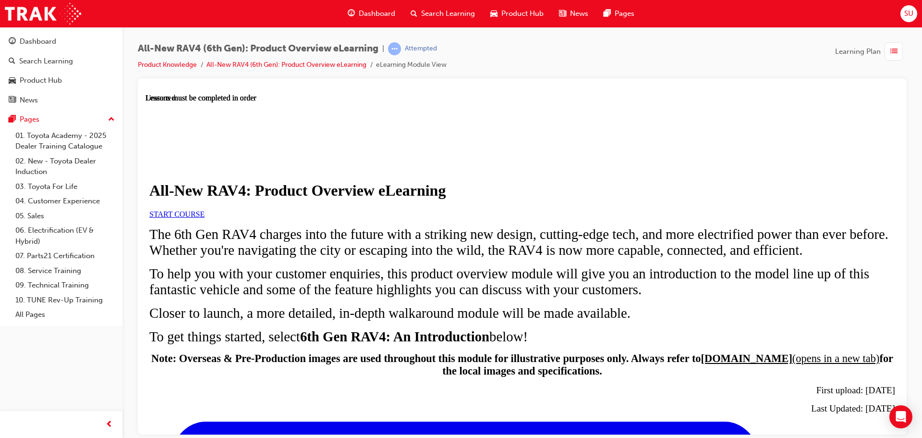
scroll to position [93, 0]
click at [205, 215] on link "START COURSE" at bounding box center [176, 213] width 55 height 8
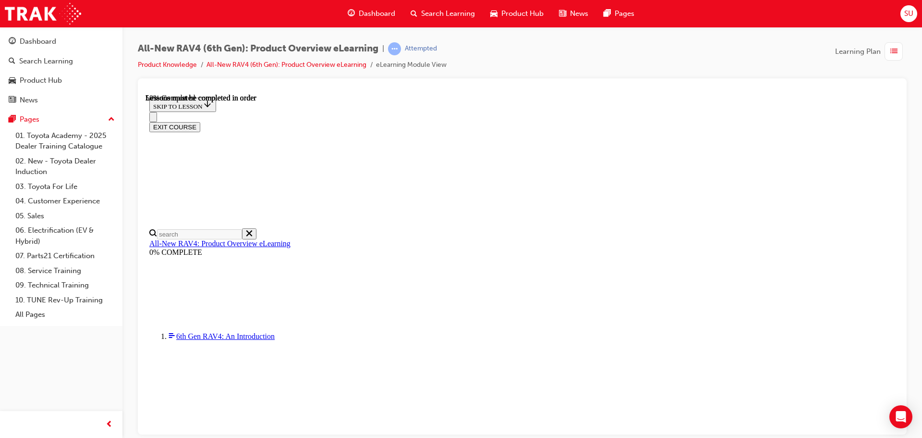
scroll to position [898, 0]
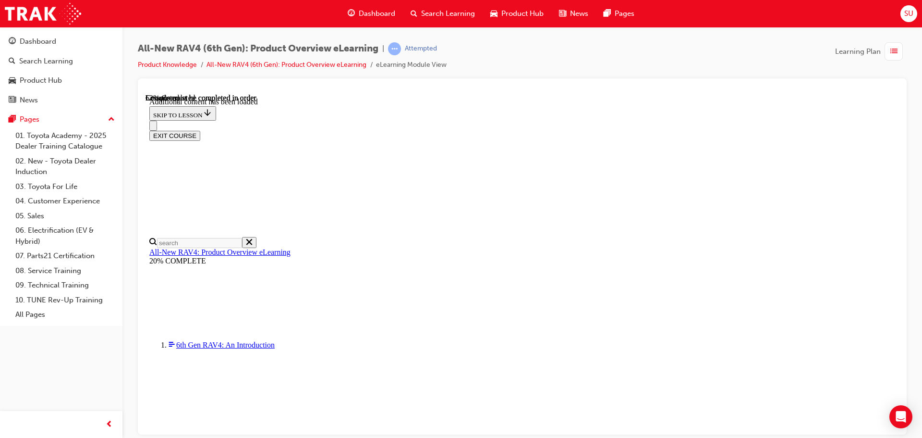
scroll to position [962, 0]
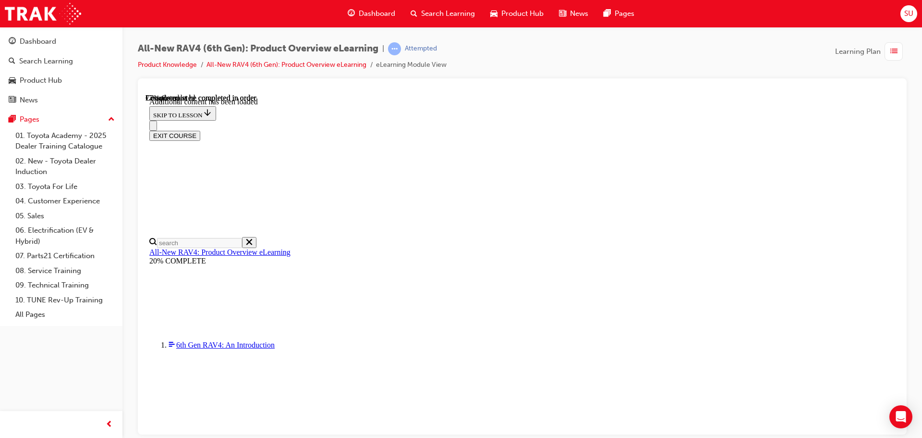
scroll to position [0, 139]
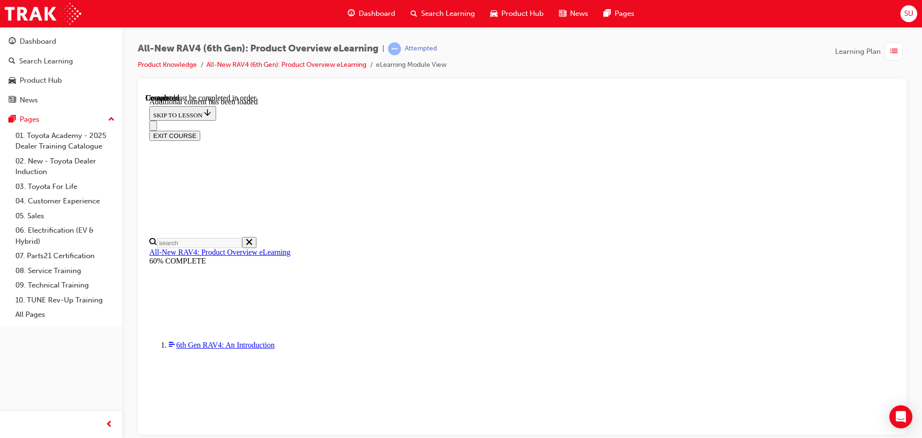
scroll to position [33, 0]
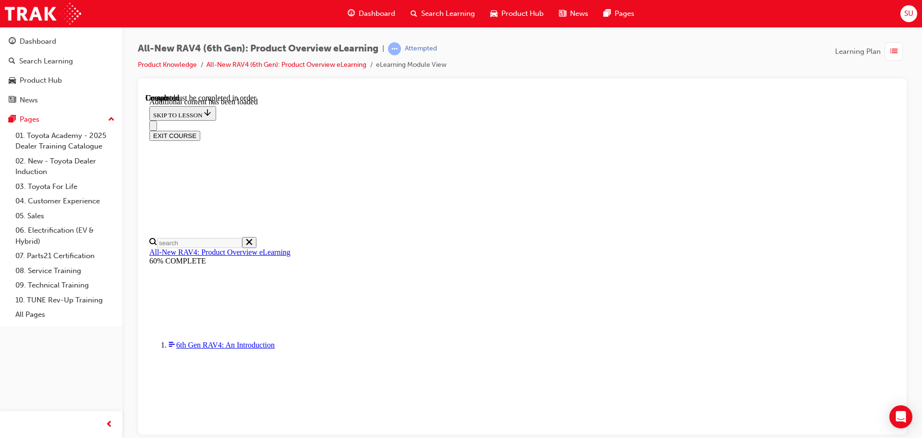
radio input "true"
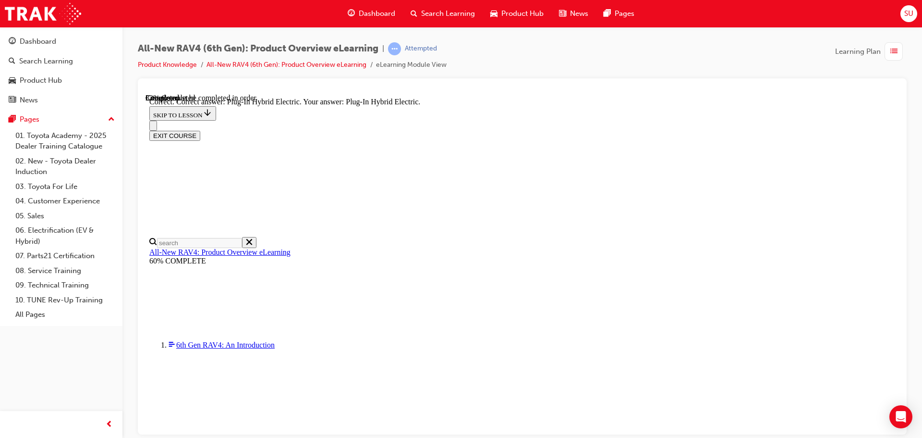
radio input "true"
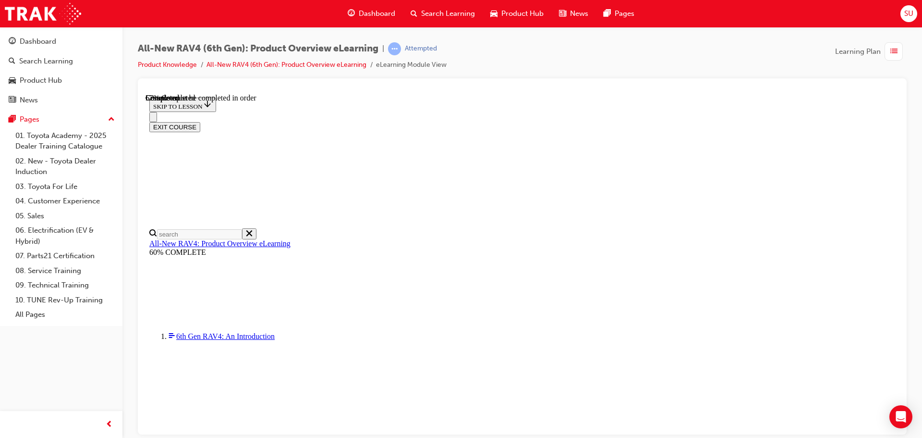
scroll to position [240, 0]
checkbox input "true"
drag, startPoint x: 439, startPoint y: 394, endPoint x: 529, endPoint y: 389, distance: 90.9
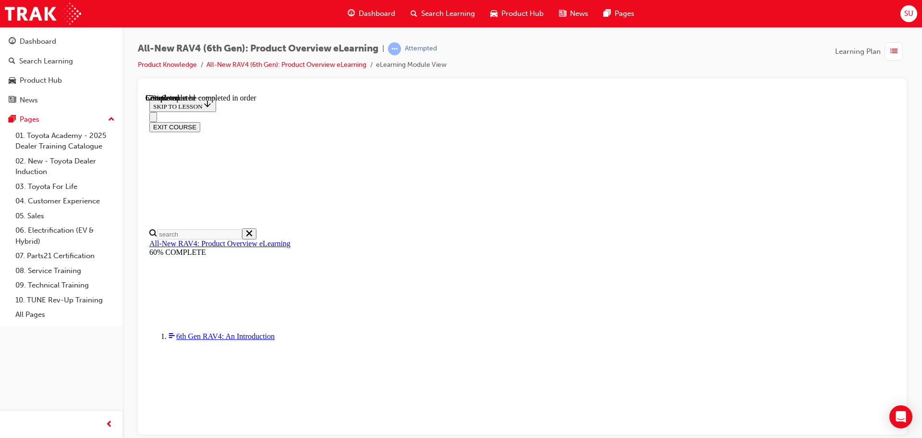
checkbox input "true"
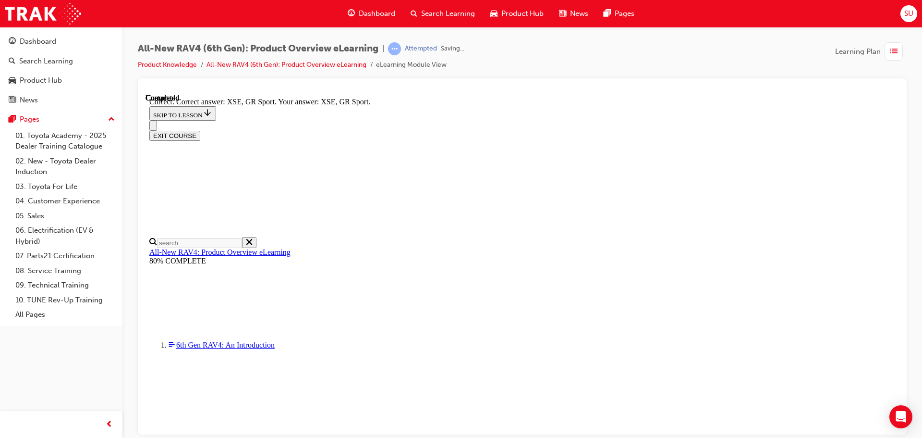
scroll to position [377, 0]
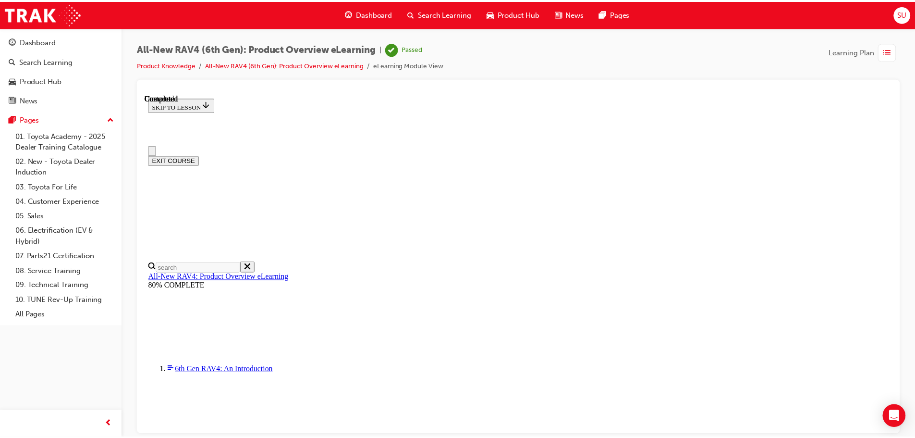
scroll to position [188, 0]
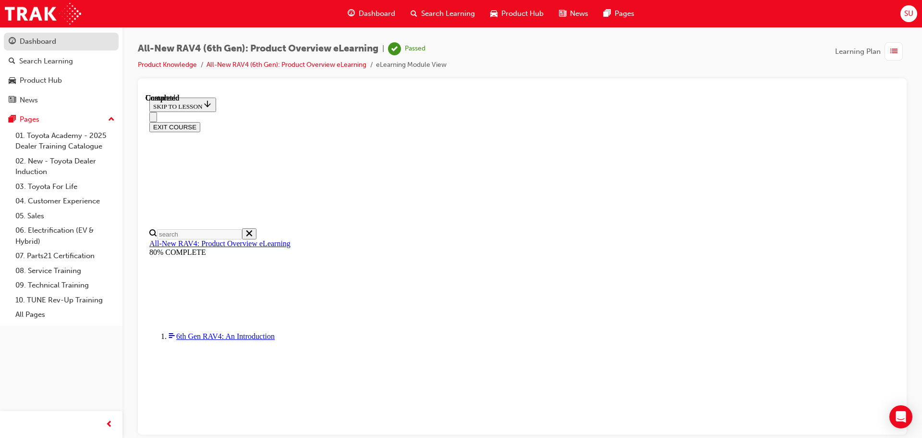
click at [38, 39] on div "Dashboard" at bounding box center [38, 41] width 37 height 11
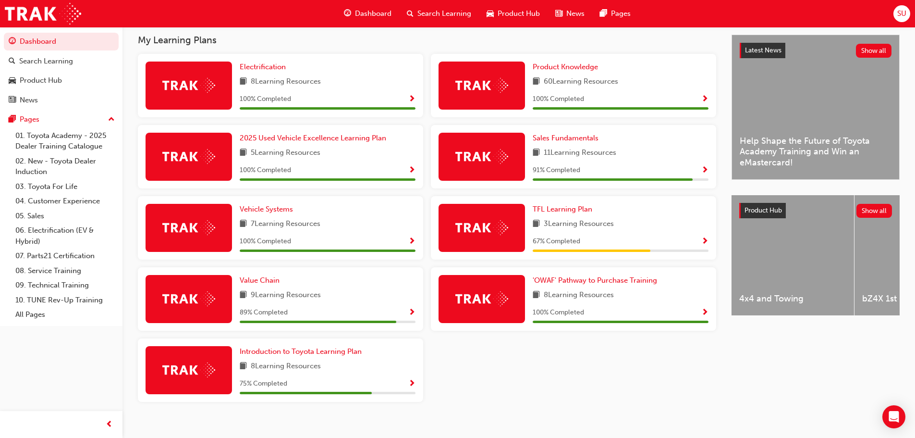
scroll to position [225, 0]
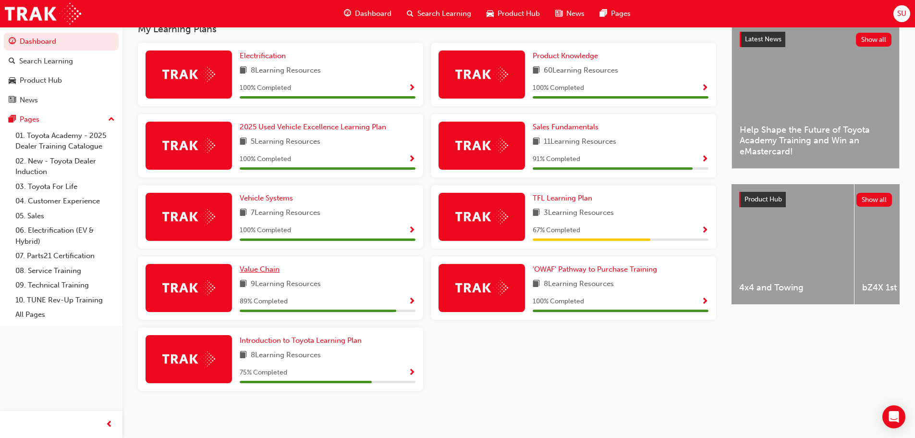
click at [268, 269] on span "Value Chain" at bounding box center [260, 269] width 40 height 9
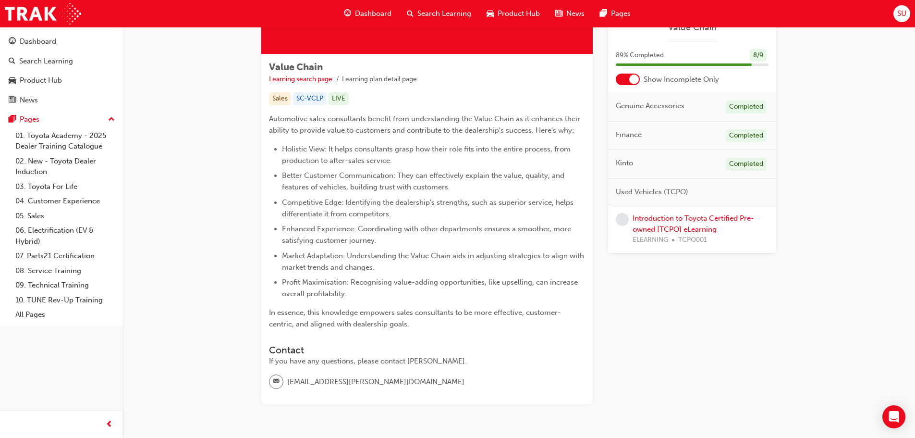
scroll to position [144, 0]
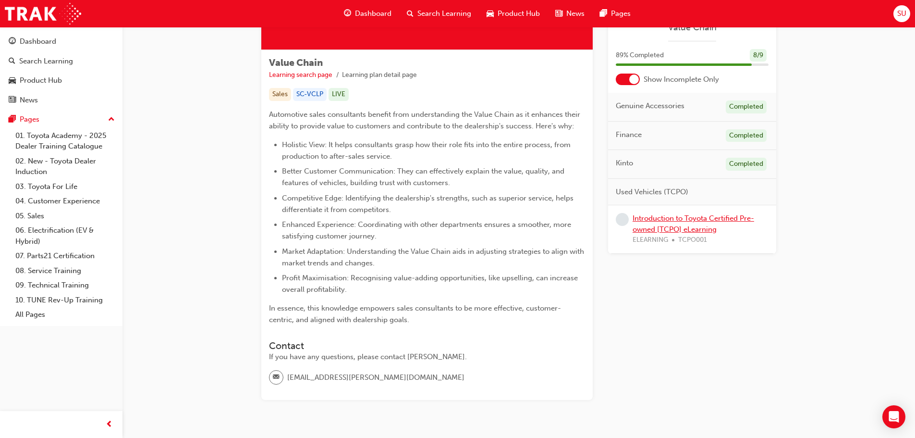
click at [710, 219] on link "Introduction to Toyota Certified Pre-owned [TCPO] eLearning" at bounding box center [694, 224] width 122 height 20
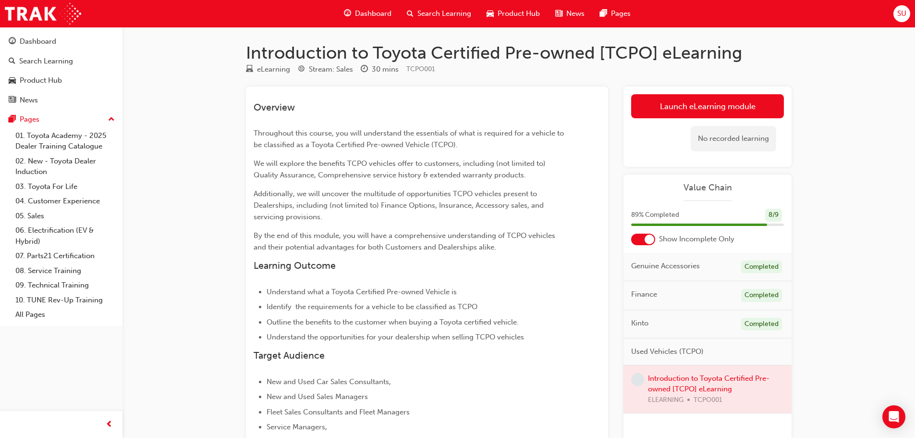
click at [371, 15] on span "Dashboard" at bounding box center [373, 13] width 37 height 11
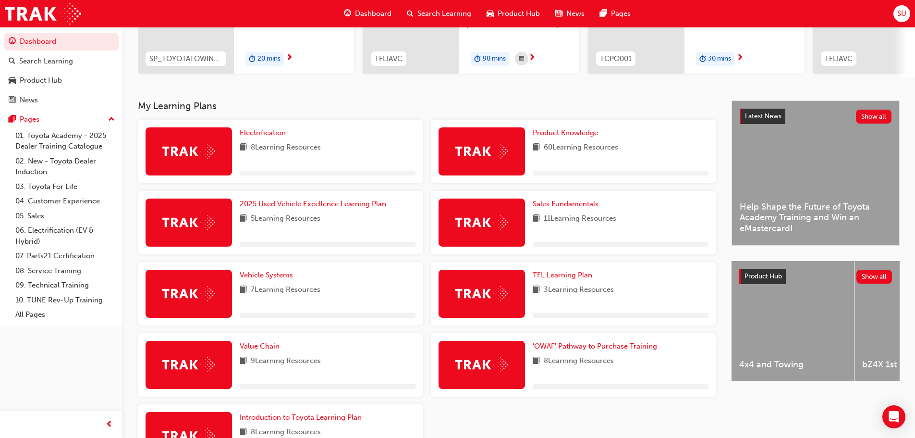
scroll to position [192, 0]
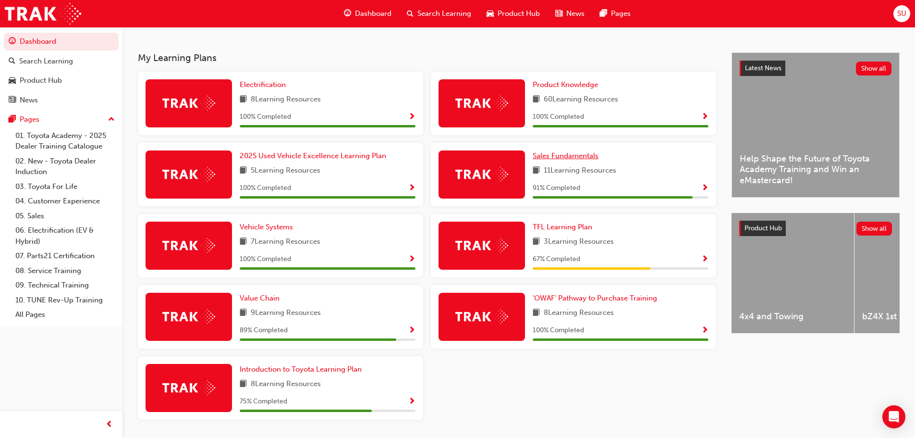
click at [582, 159] on span "Sales Fundamentals" at bounding box center [566, 155] width 66 height 9
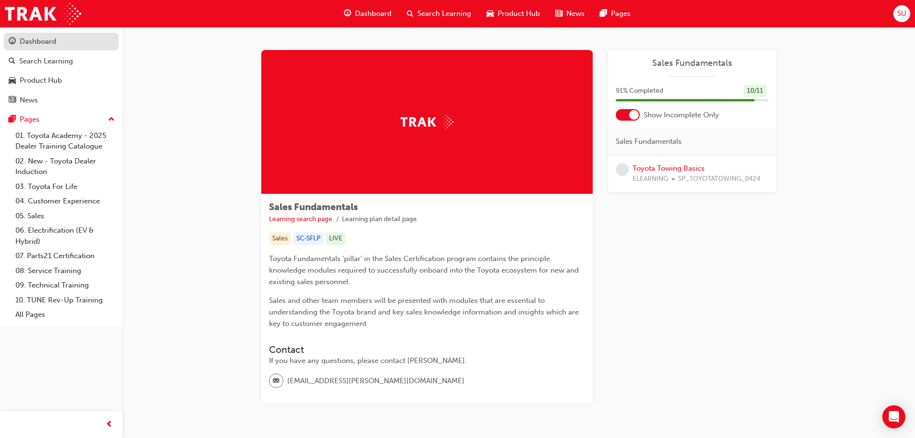
click at [41, 49] on link "Dashboard" at bounding box center [61, 42] width 115 height 18
